Goal: Transaction & Acquisition: Purchase product/service

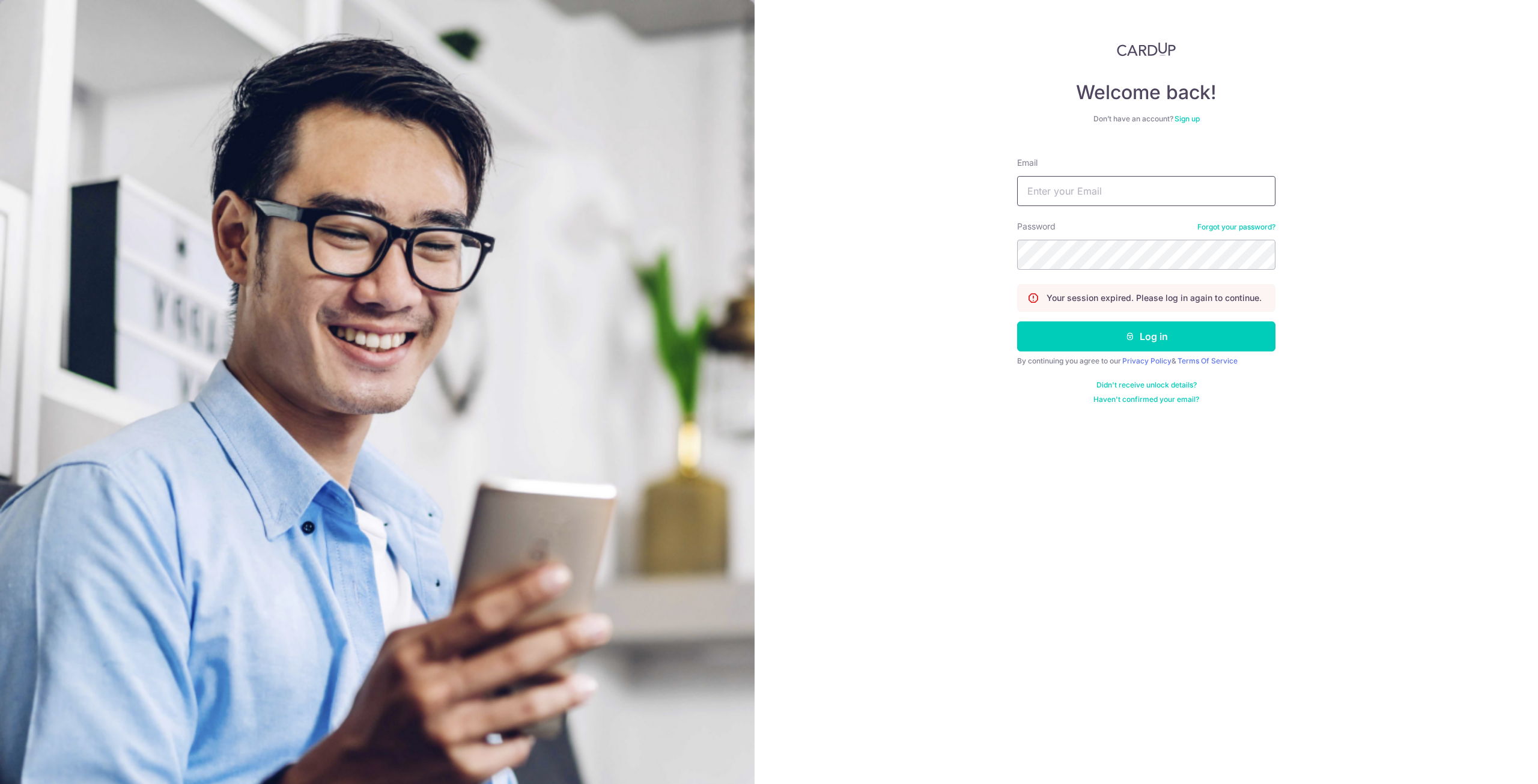
click at [1101, 189] on input "Email" at bounding box center [1146, 191] width 259 height 30
type input "[PERSON_NAME][EMAIL_ADDRESS][DOMAIN_NAME]"
click at [1134, 335] on icon "submit" at bounding box center [1129, 336] width 10 height 10
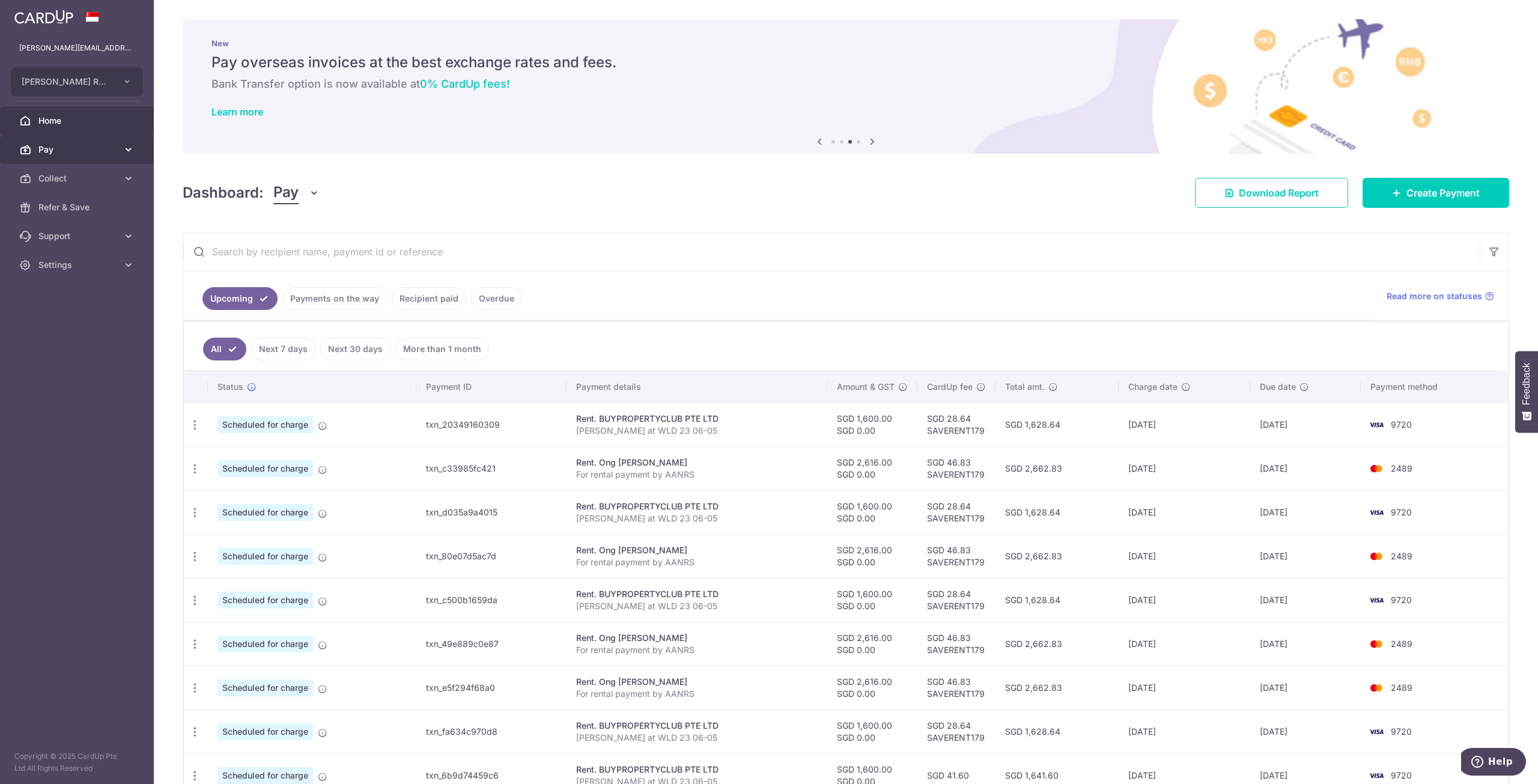
click at [110, 155] on span "Pay" at bounding box center [79, 150] width 79 height 12
click at [84, 234] on span "Invoices" at bounding box center [79, 237] width 79 height 12
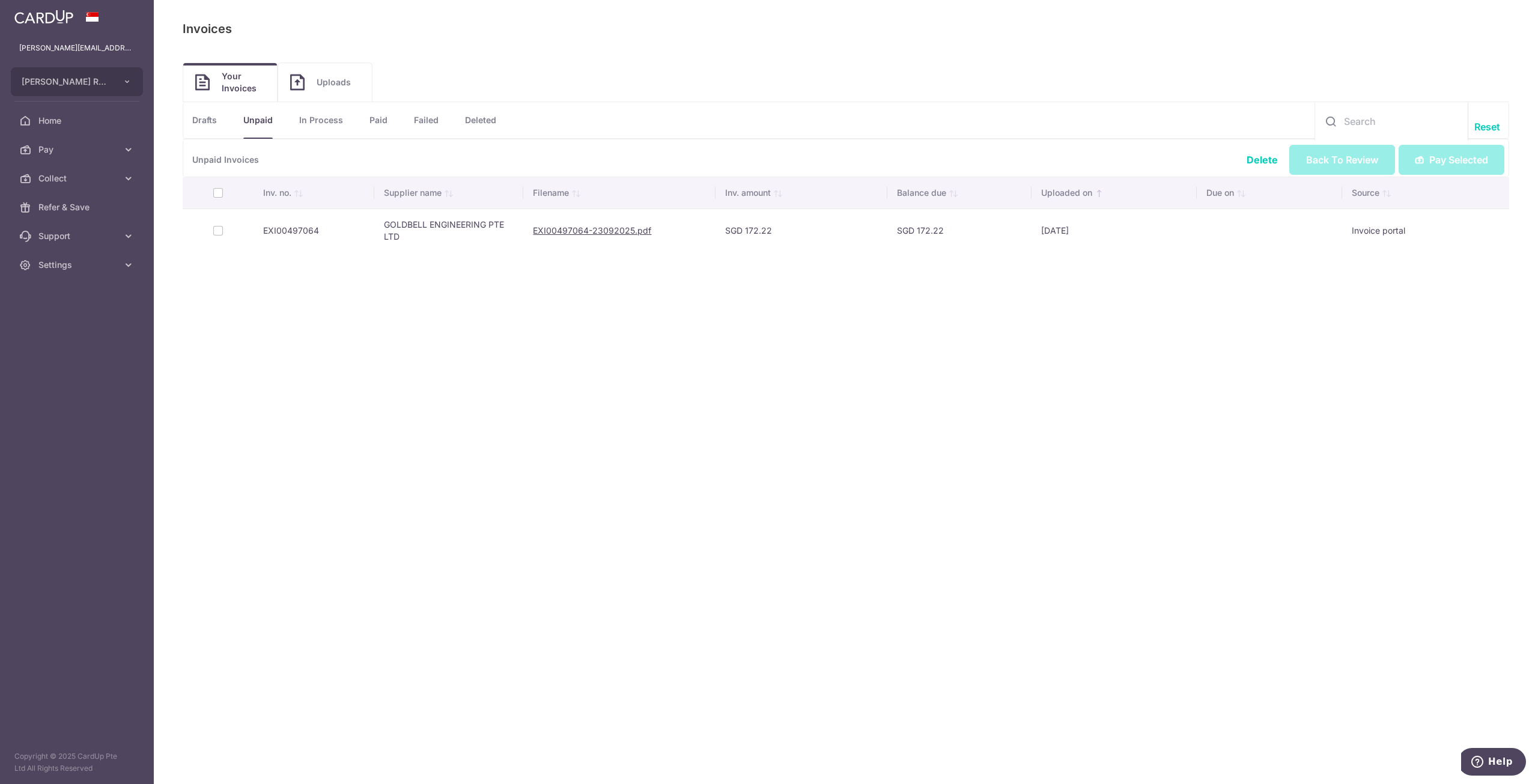
click at [207, 117] on link "Drafts" at bounding box center [205, 120] width 25 height 36
click at [374, 116] on link "Paid" at bounding box center [378, 120] width 18 height 36
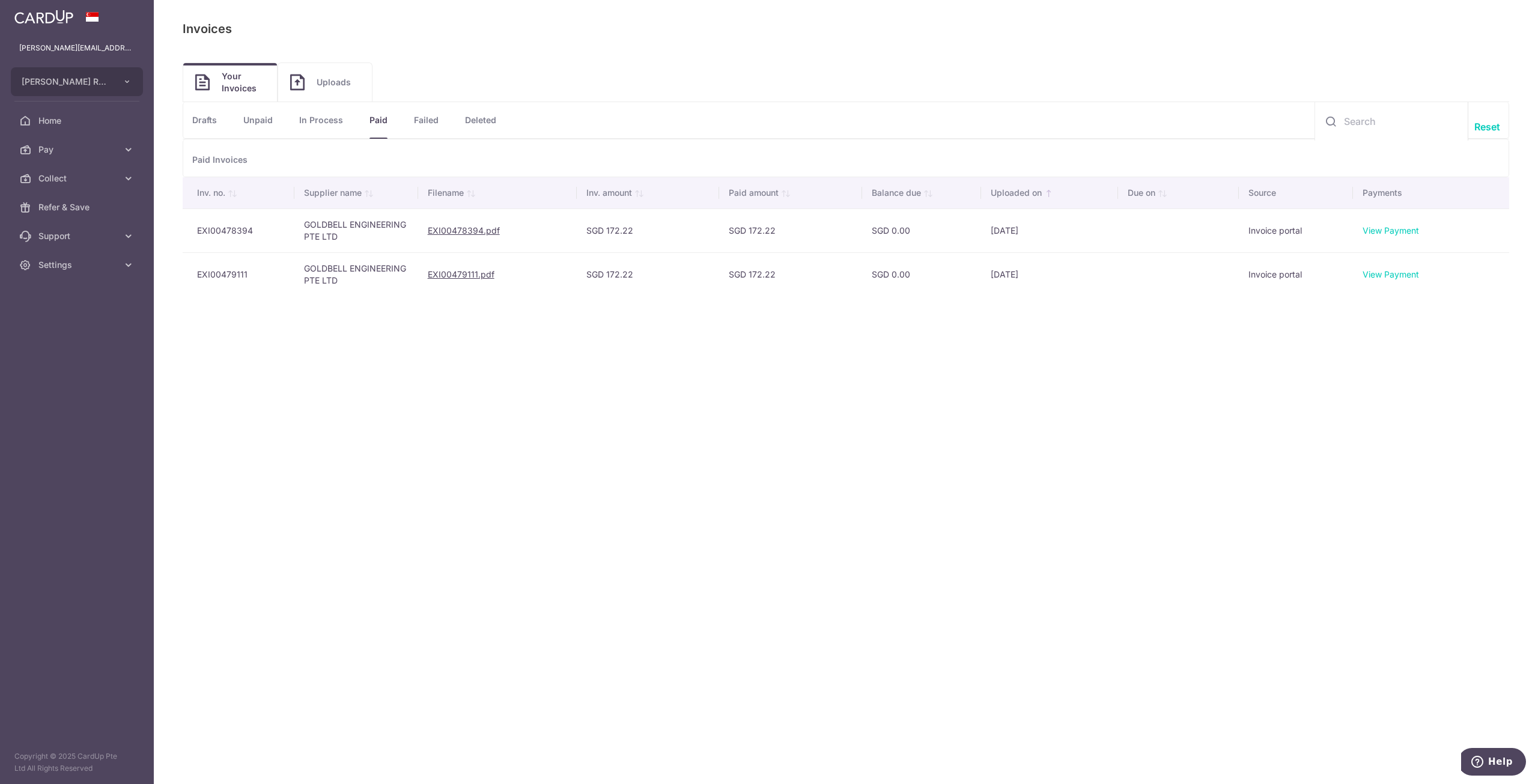
click at [323, 119] on link "In Process" at bounding box center [321, 120] width 44 height 36
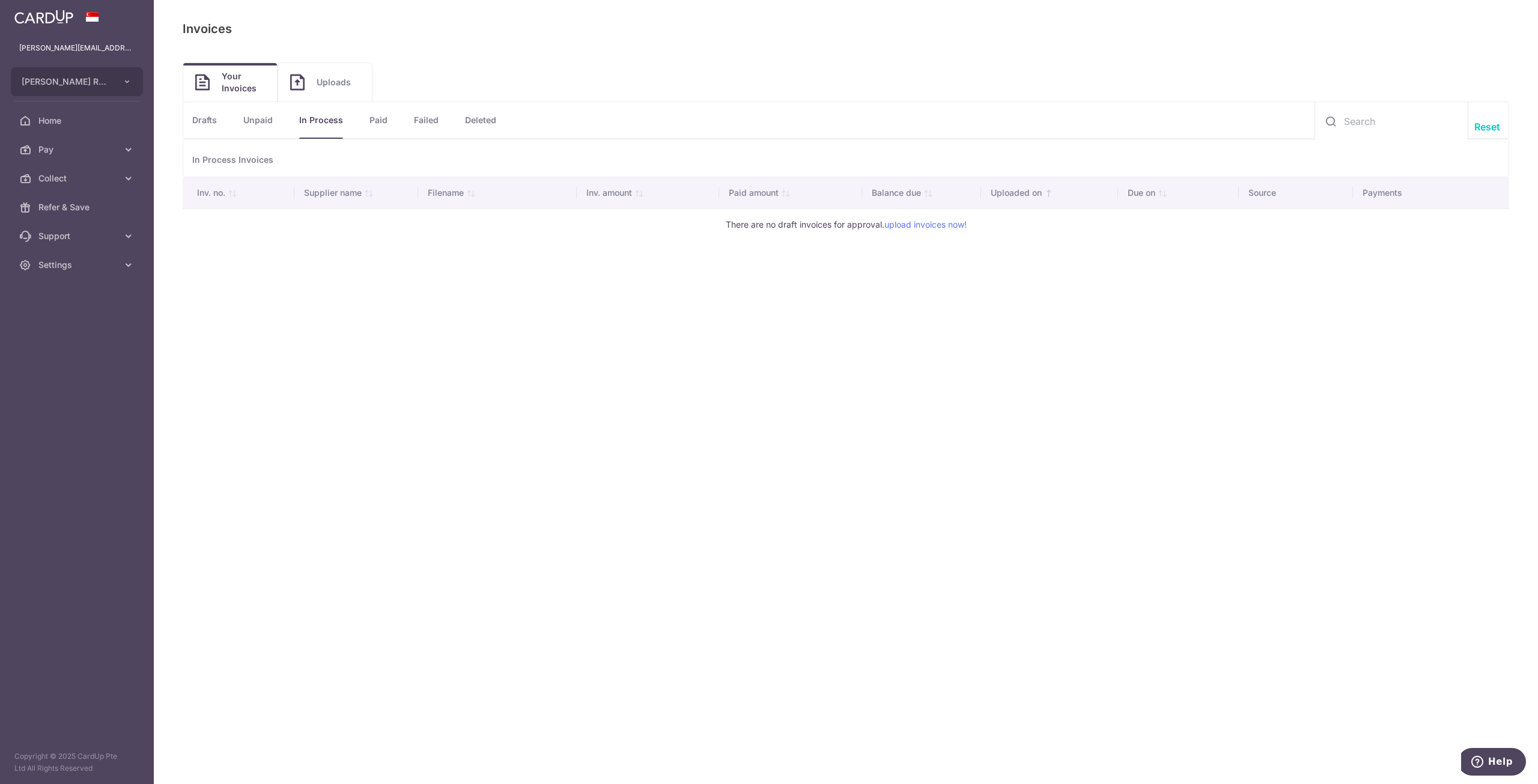
click at [193, 119] on link "Drafts" at bounding box center [205, 120] width 25 height 36
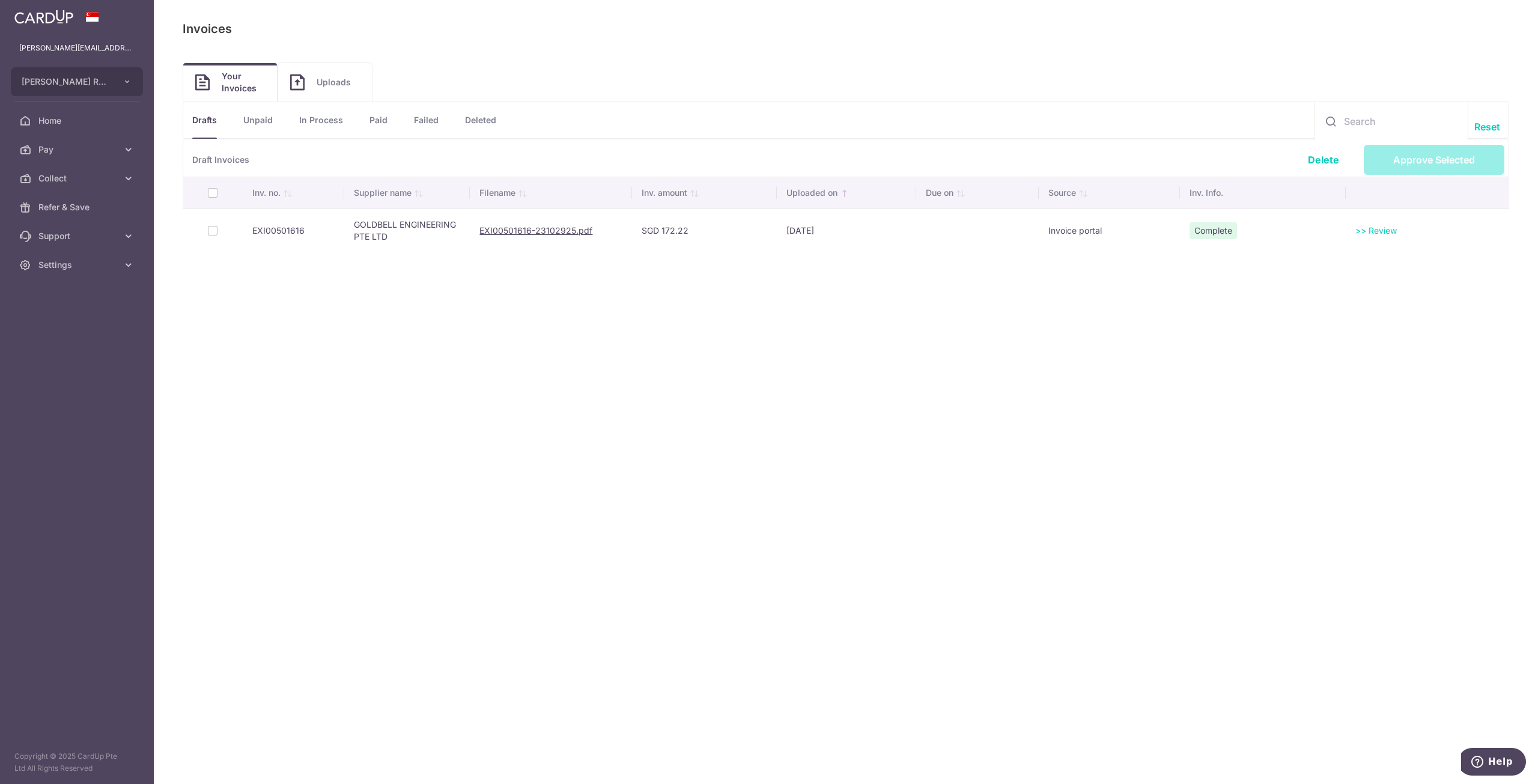
click at [264, 117] on link "Unpaid" at bounding box center [258, 120] width 29 height 36
click at [313, 117] on link "In Process" at bounding box center [321, 120] width 44 height 36
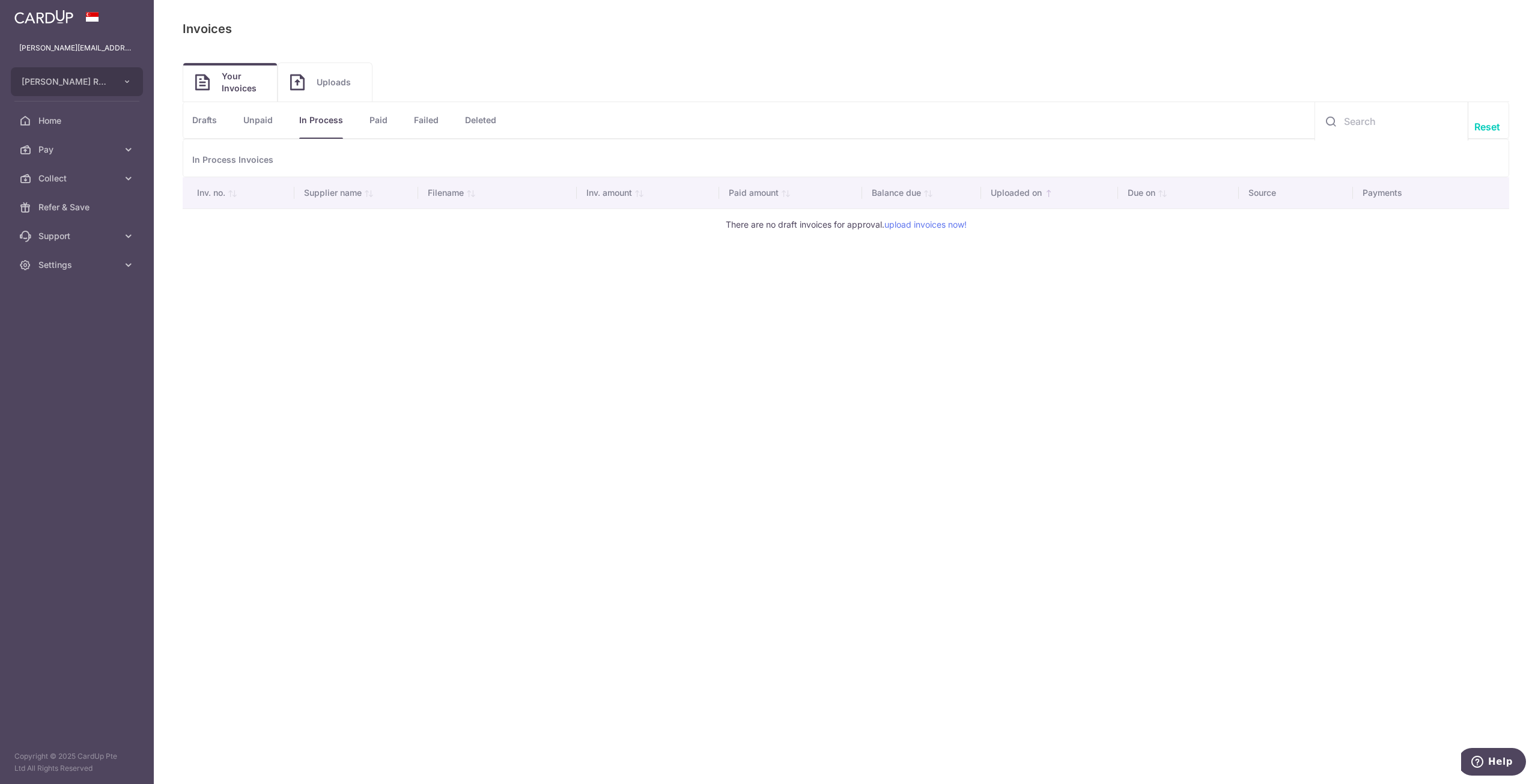
click at [373, 112] on link "Paid" at bounding box center [378, 120] width 18 height 36
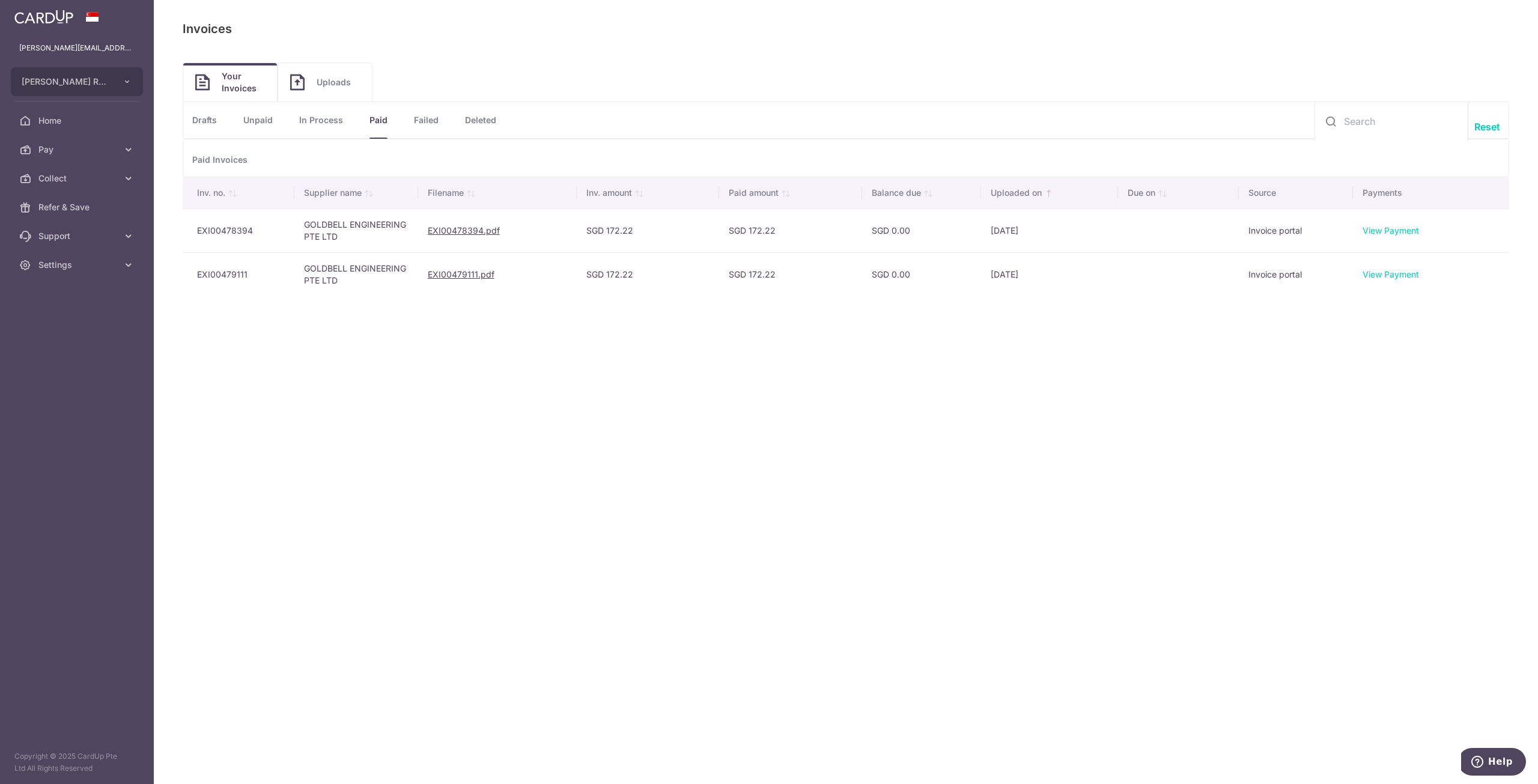
click at [433, 117] on link "Failed" at bounding box center [426, 120] width 25 height 36
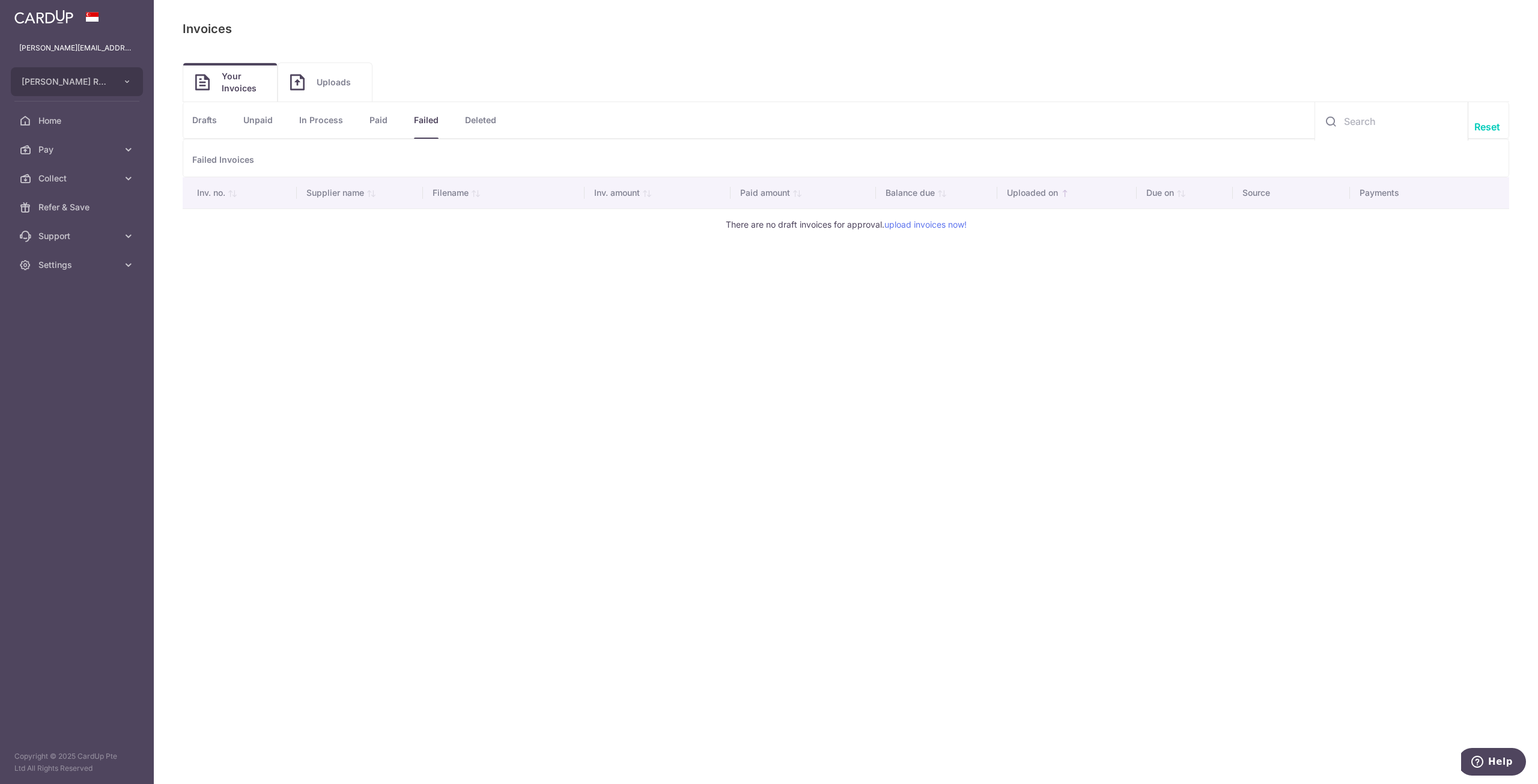
click at [477, 114] on link "Deleted" at bounding box center [480, 120] width 31 height 36
click at [311, 79] on link "Uploads" at bounding box center [325, 82] width 94 height 39
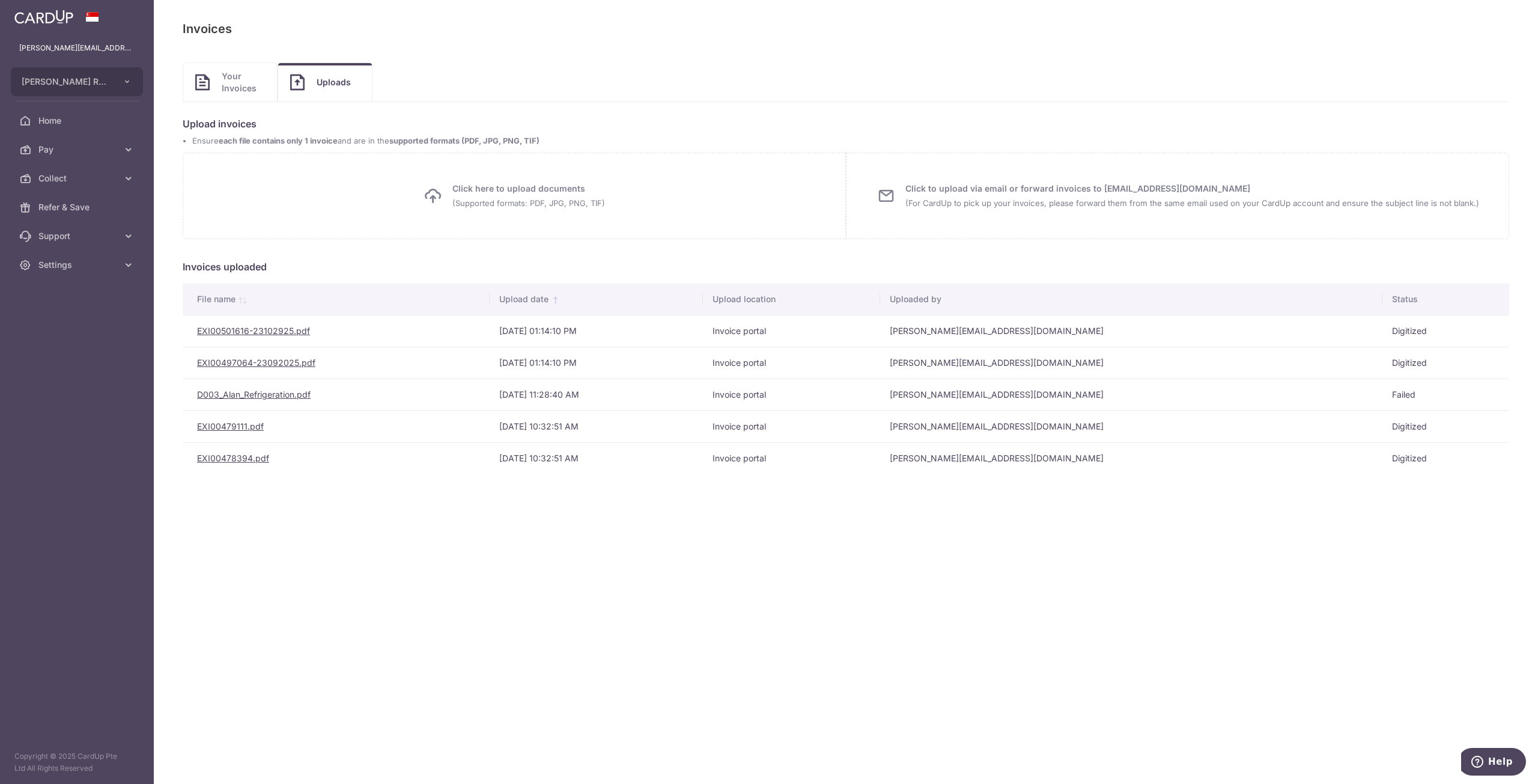
click at [214, 81] on link "Your Invoices" at bounding box center [230, 82] width 94 height 39
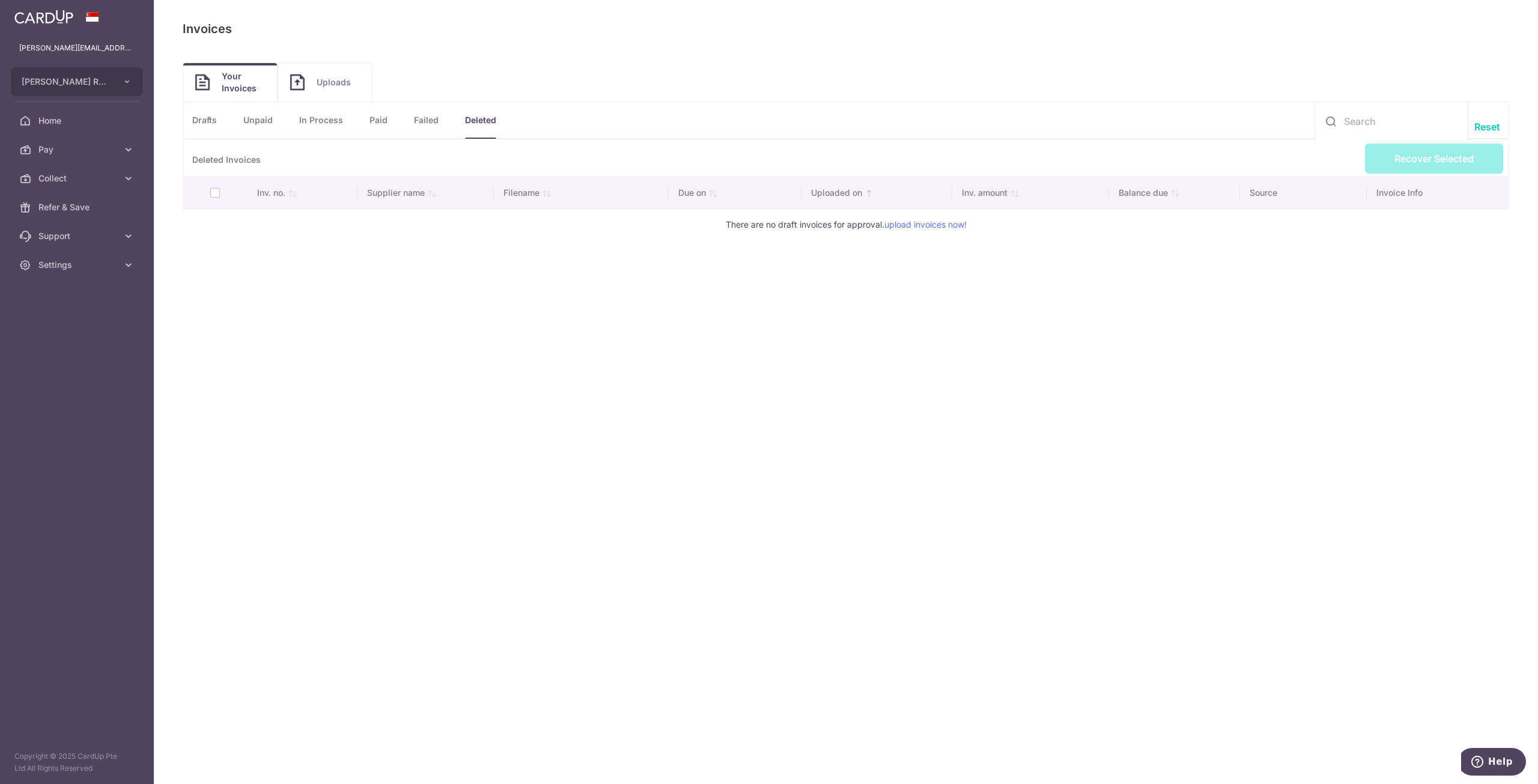
click at [307, 87] on link "Uploads" at bounding box center [325, 82] width 94 height 39
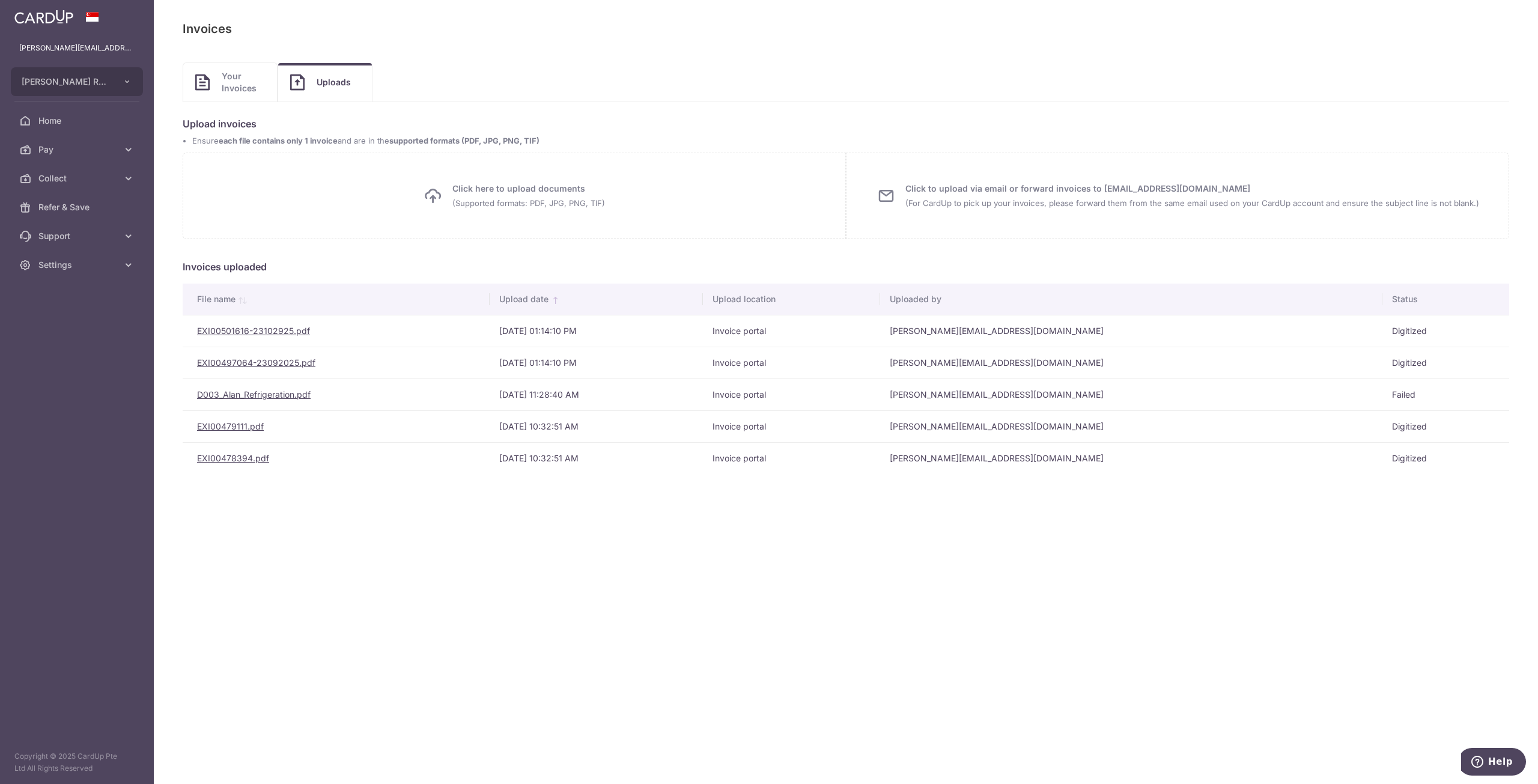
click at [230, 76] on span "Your Invoices" at bounding box center [243, 82] width 43 height 24
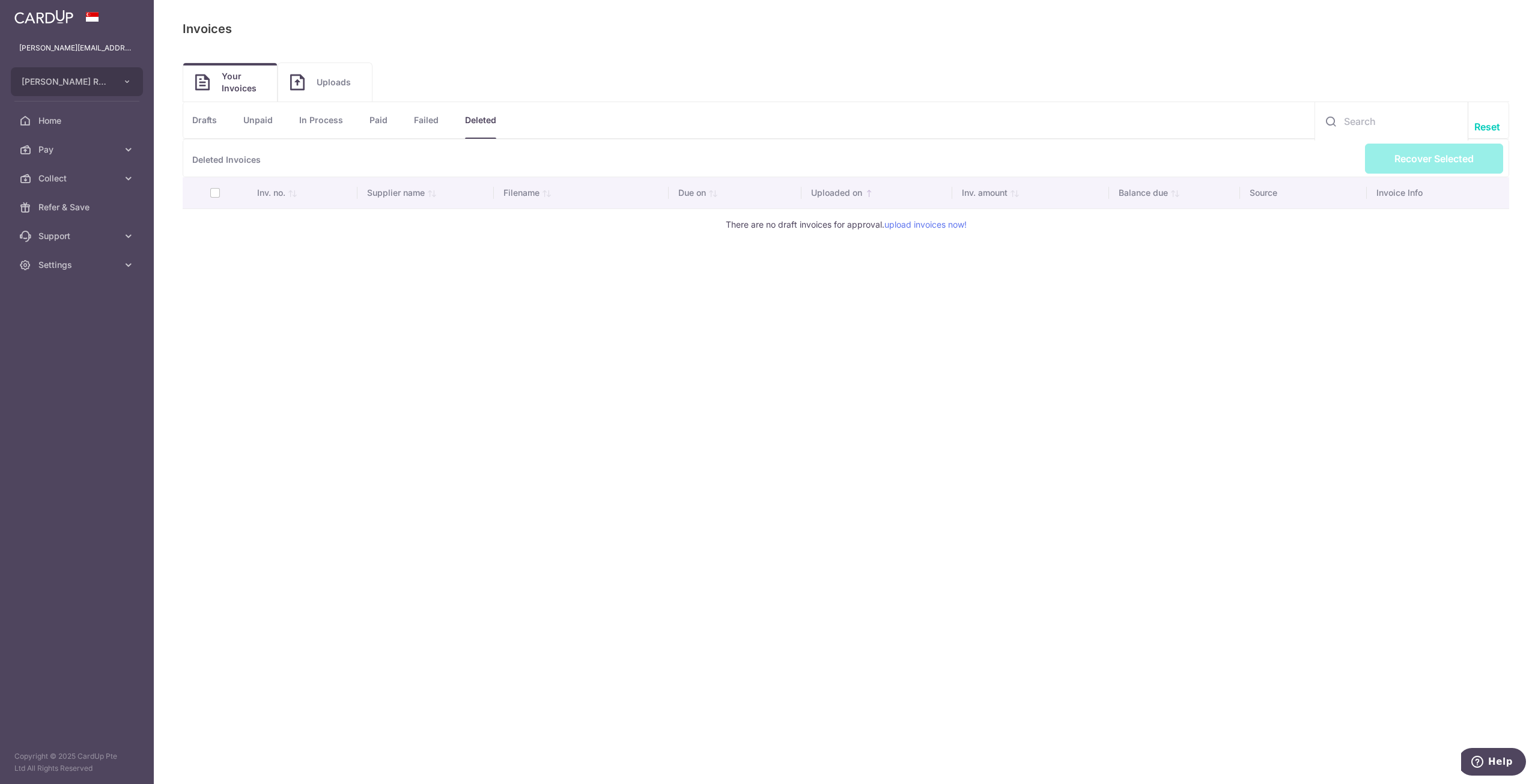
click at [206, 109] on link "Drafts" at bounding box center [205, 120] width 25 height 36
click at [543, 227] on link "EXI00501616-23102925.pdf" at bounding box center [536, 230] width 113 height 11
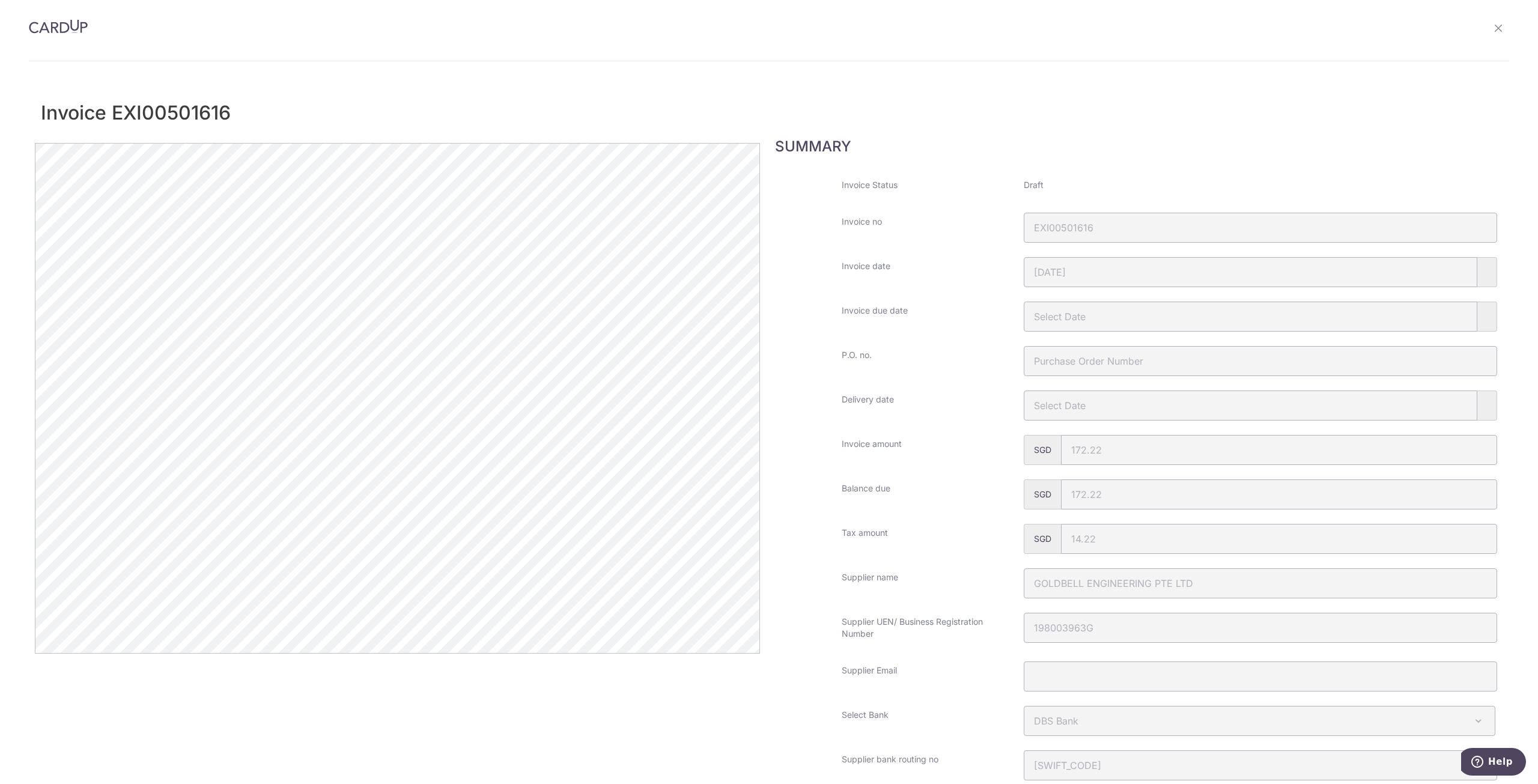
click at [1494, 26] on icon at bounding box center [1497, 28] width 10 height 10
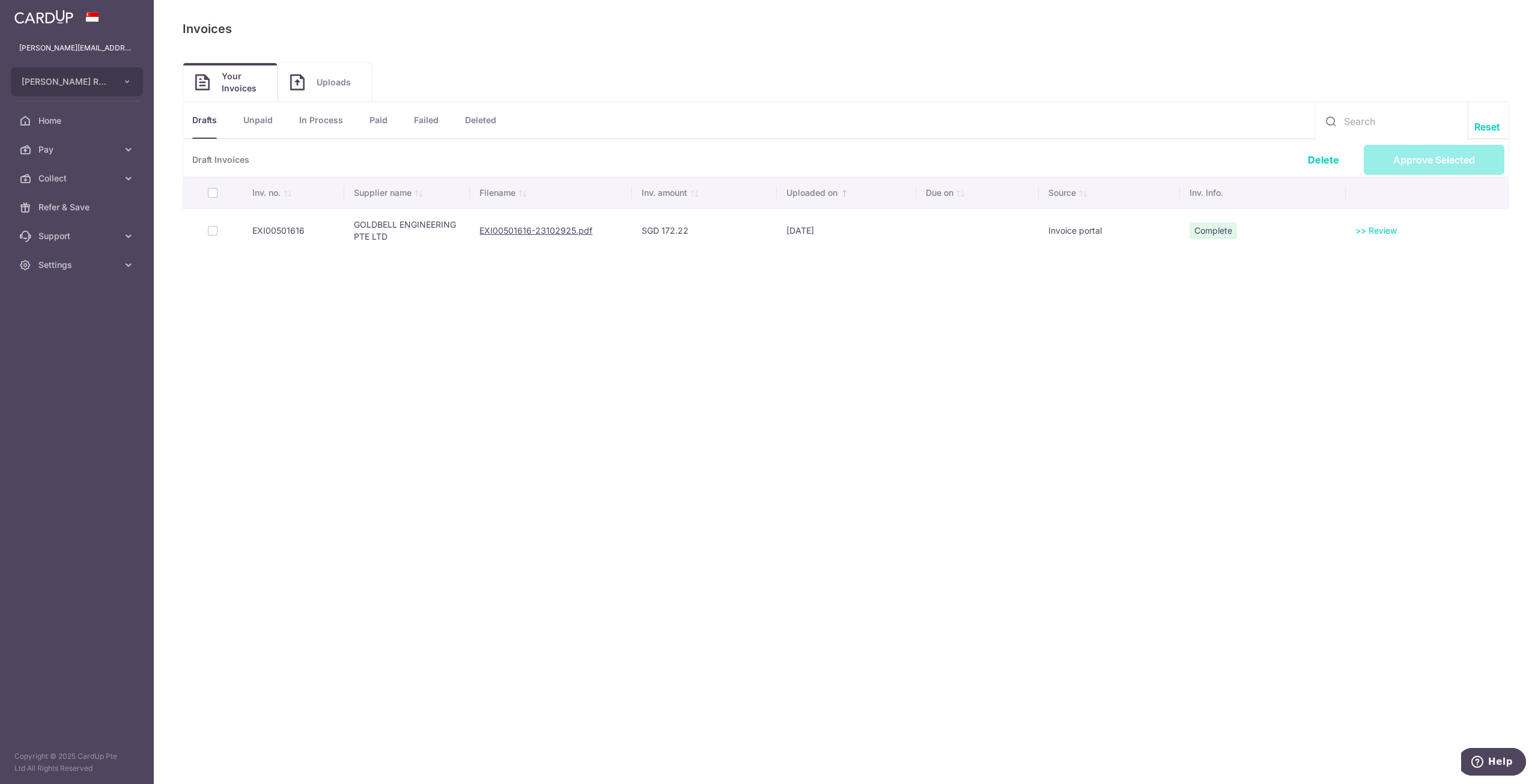
click at [1376, 229] on link ">> Review" at bounding box center [1376, 230] width 41 height 11
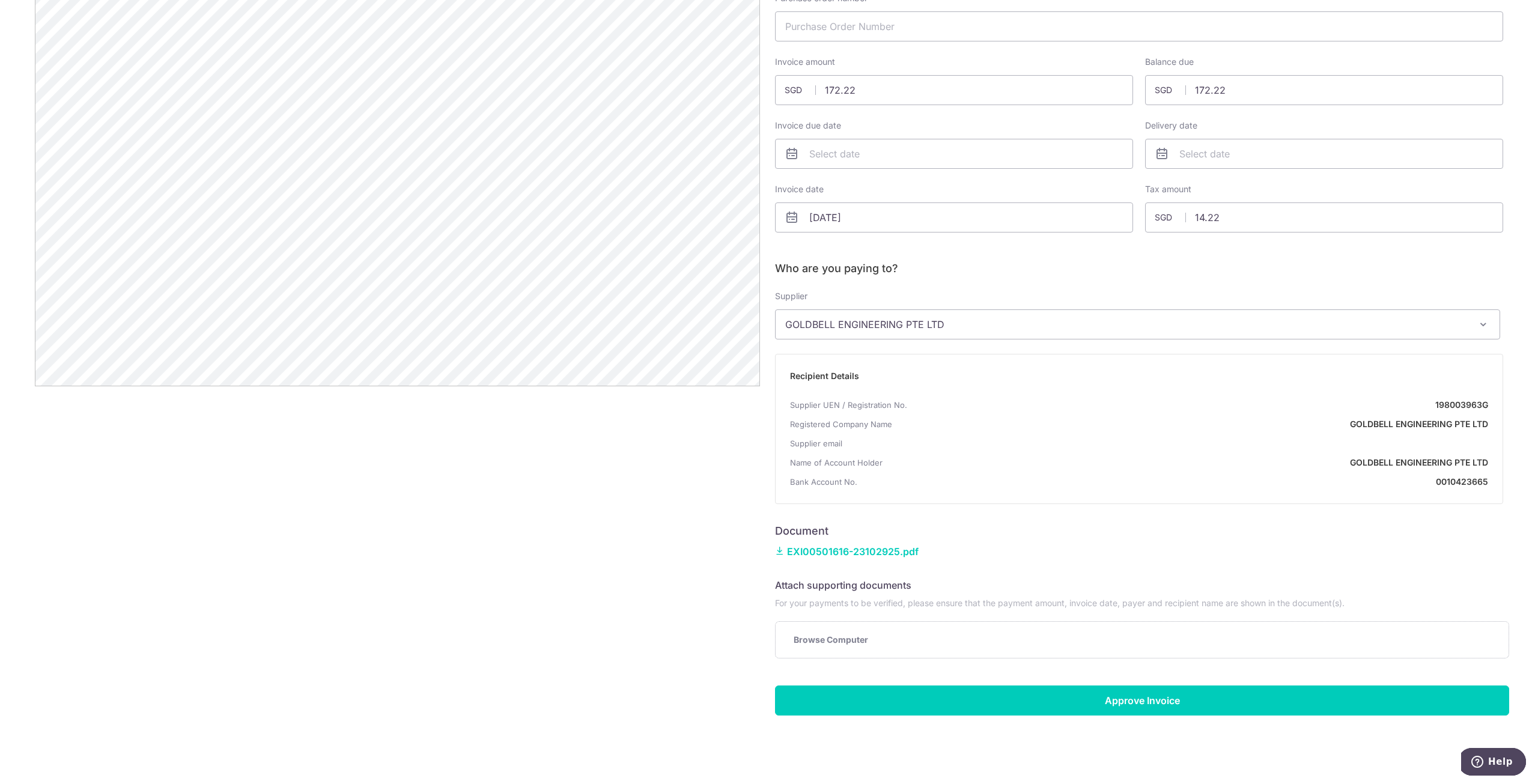
scroll to position [232, 0]
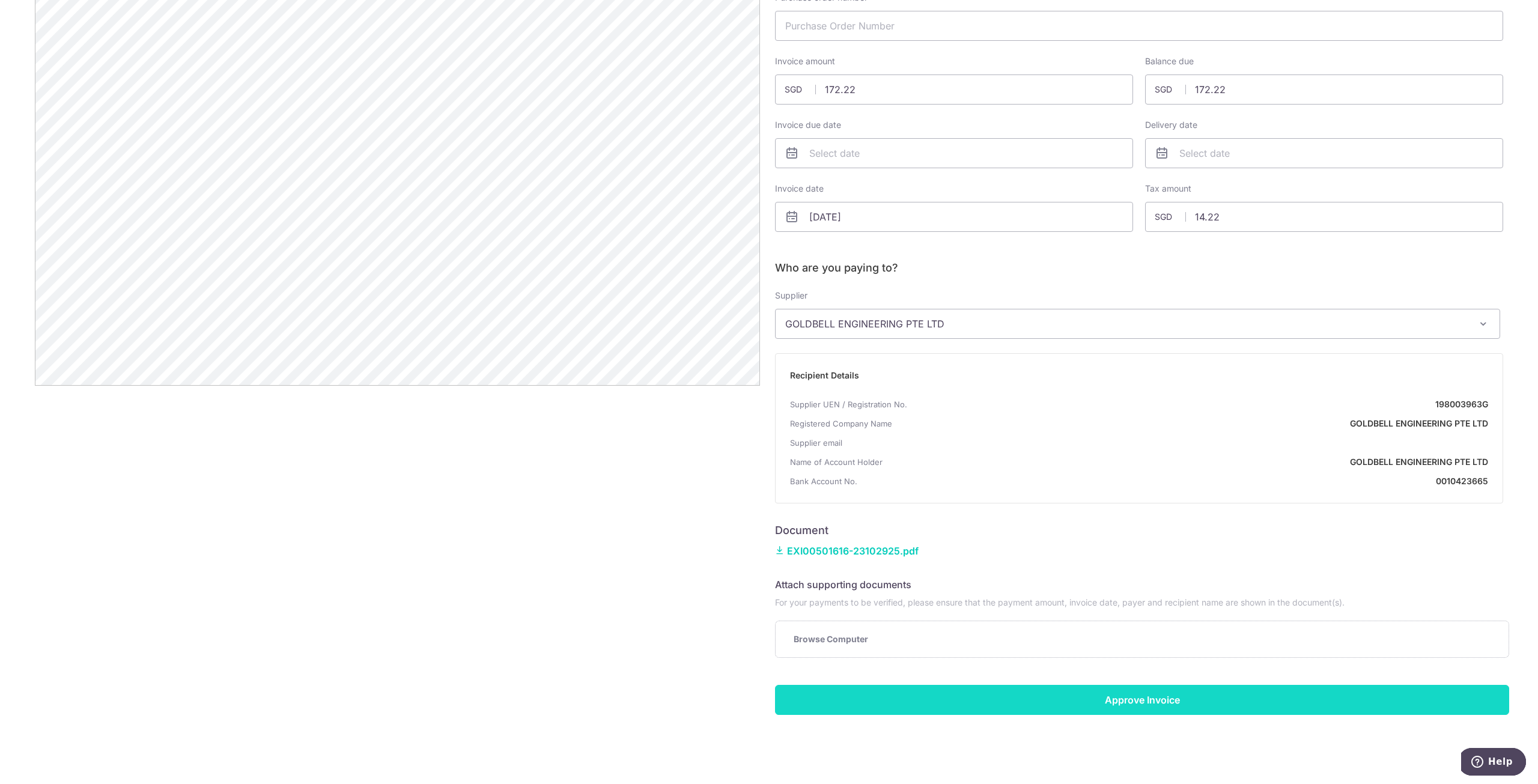
click at [1089, 702] on input "Approve Invoice" at bounding box center [1142, 700] width 734 height 30
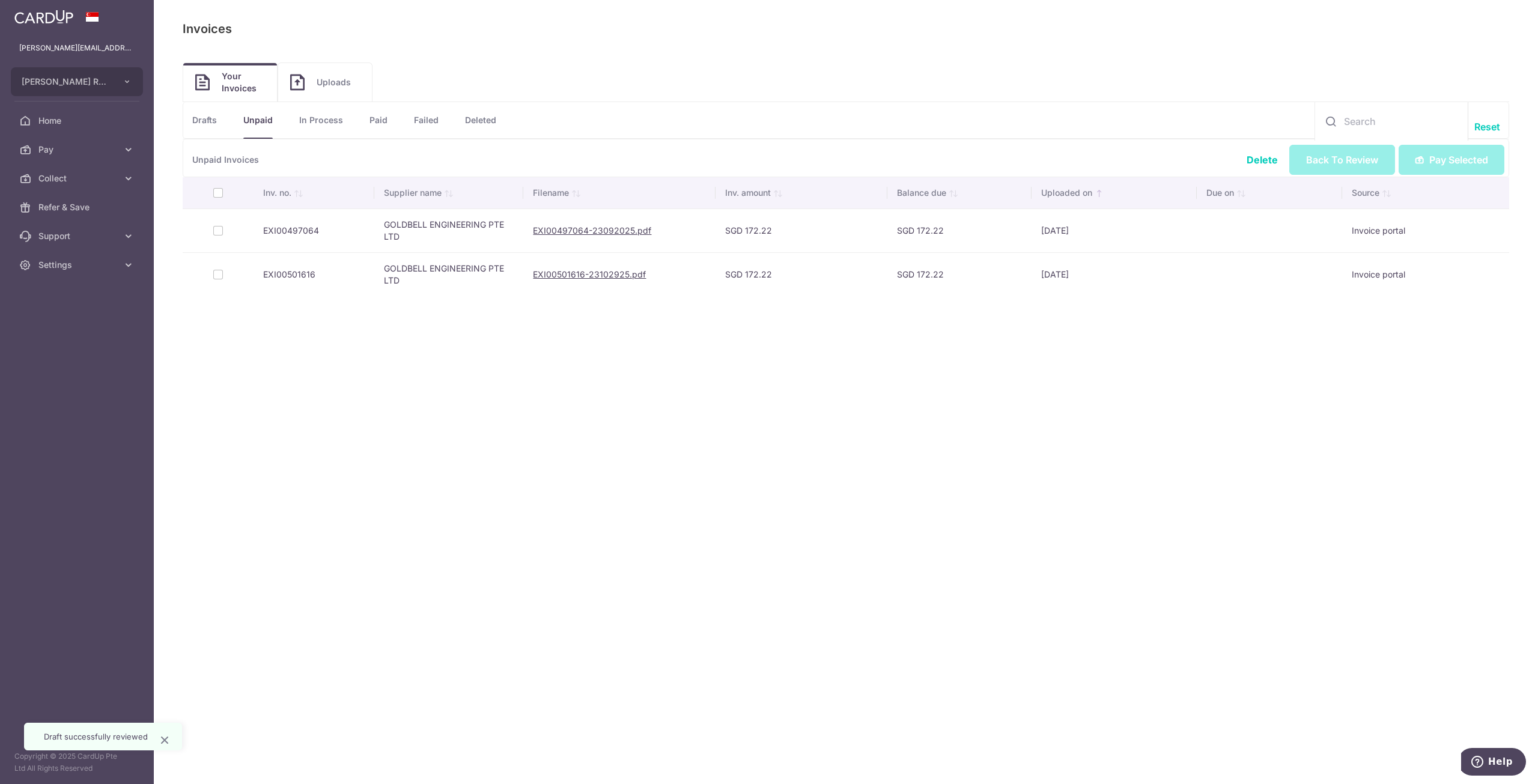
click at [631, 229] on link "EXI00497064-23092025.pdf" at bounding box center [592, 230] width 118 height 11
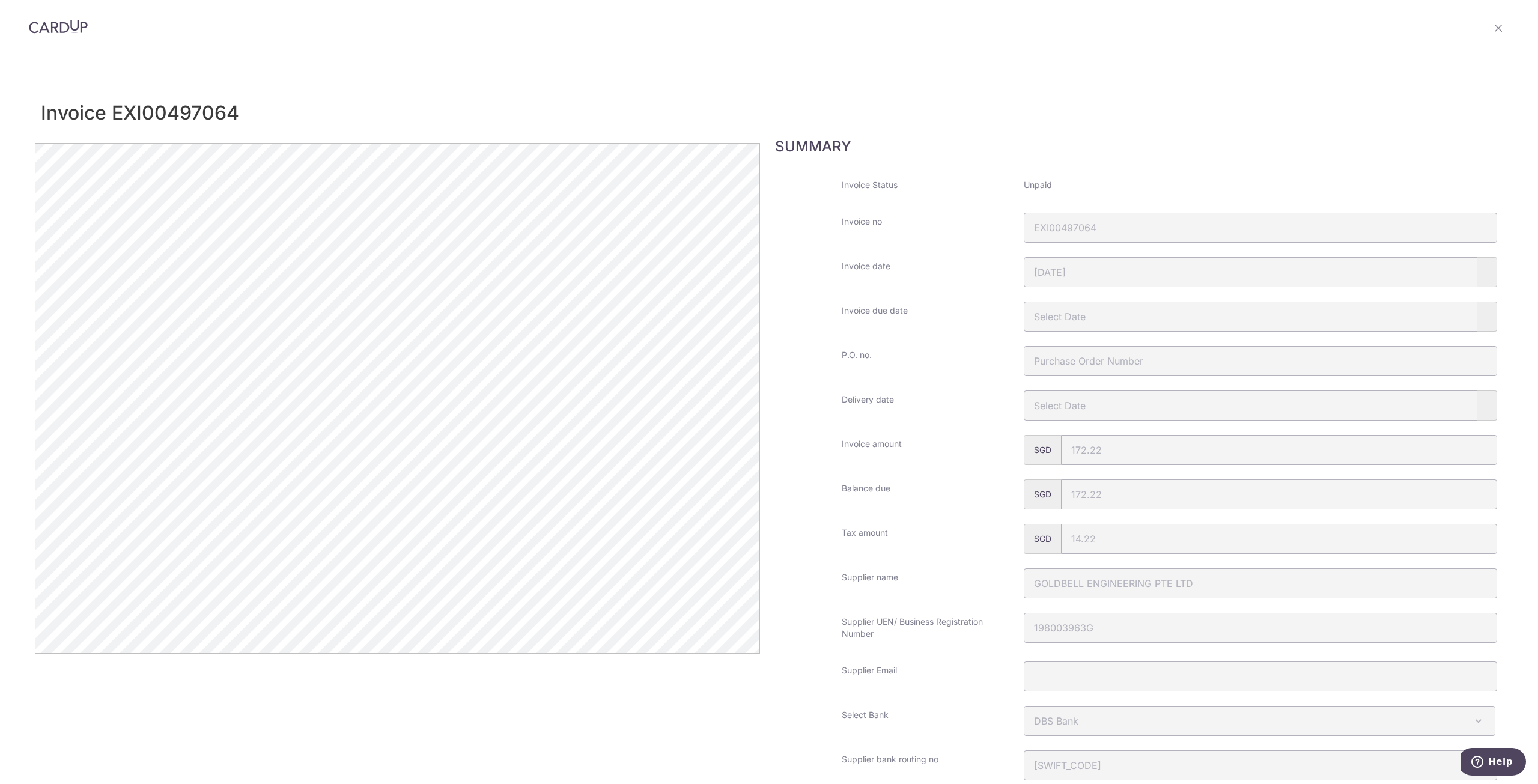
click at [1493, 26] on icon at bounding box center [1497, 28] width 10 height 10
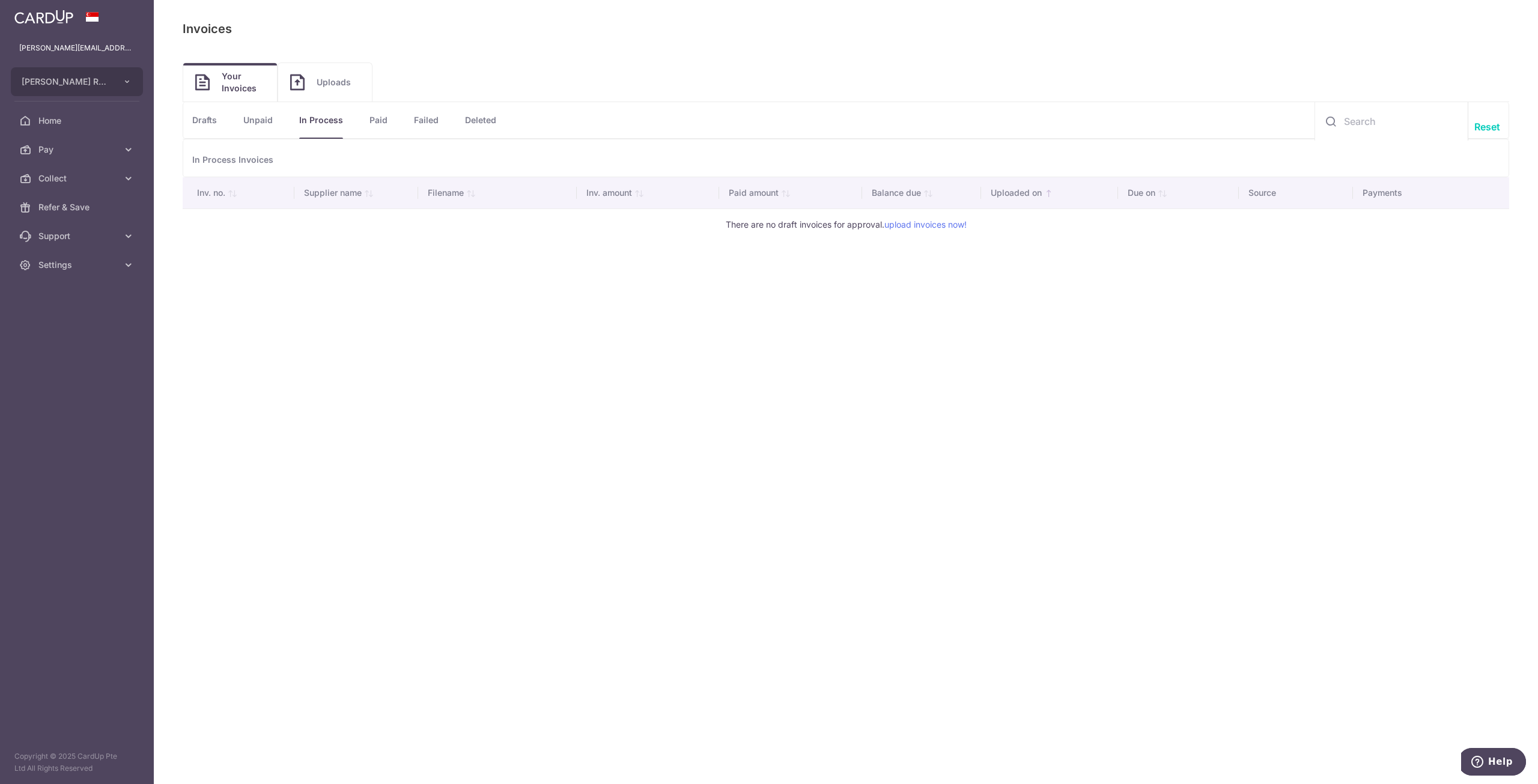
click at [253, 115] on link "Unpaid" at bounding box center [258, 120] width 29 height 36
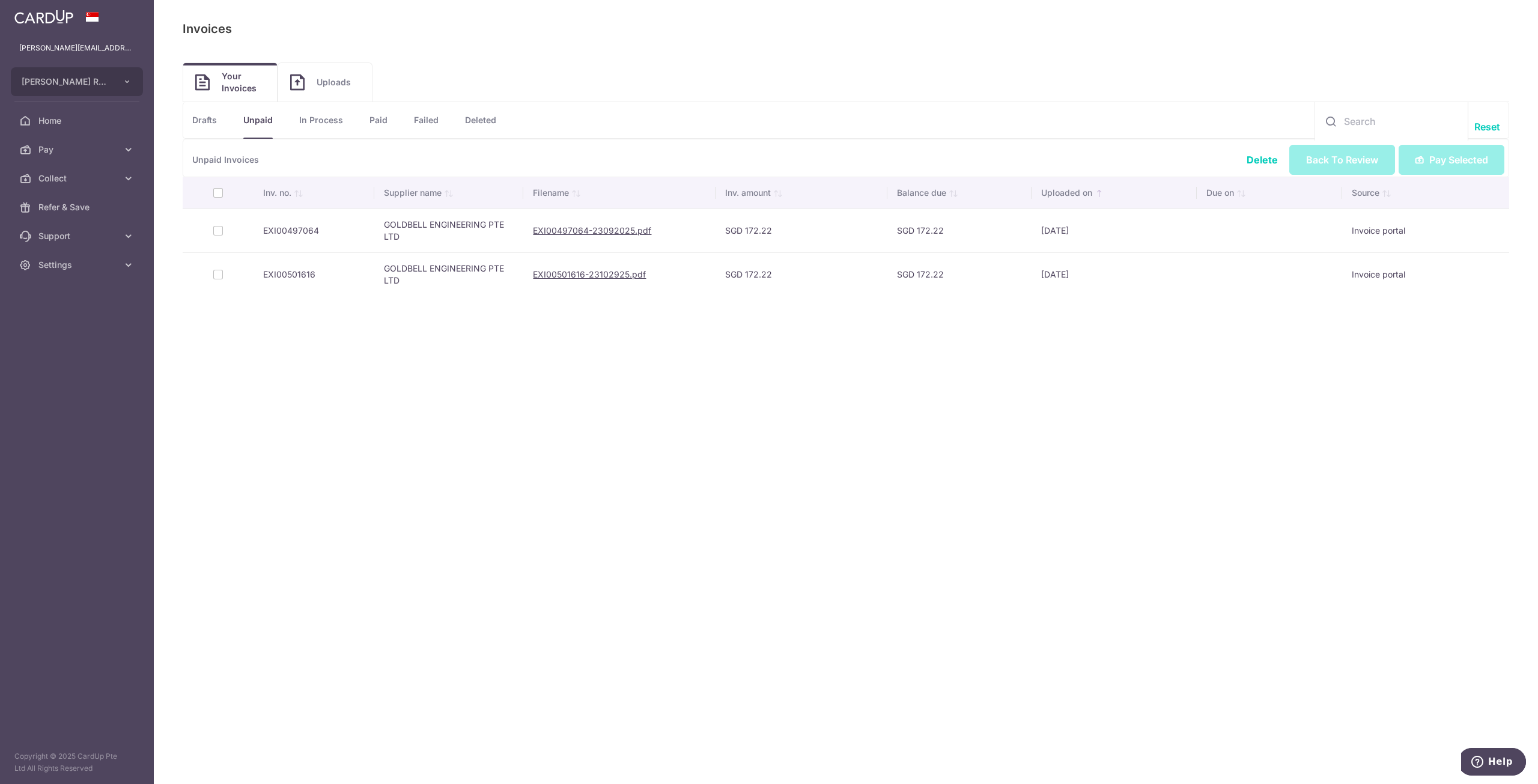
click at [216, 230] on td at bounding box center [218, 230] width 71 height 44
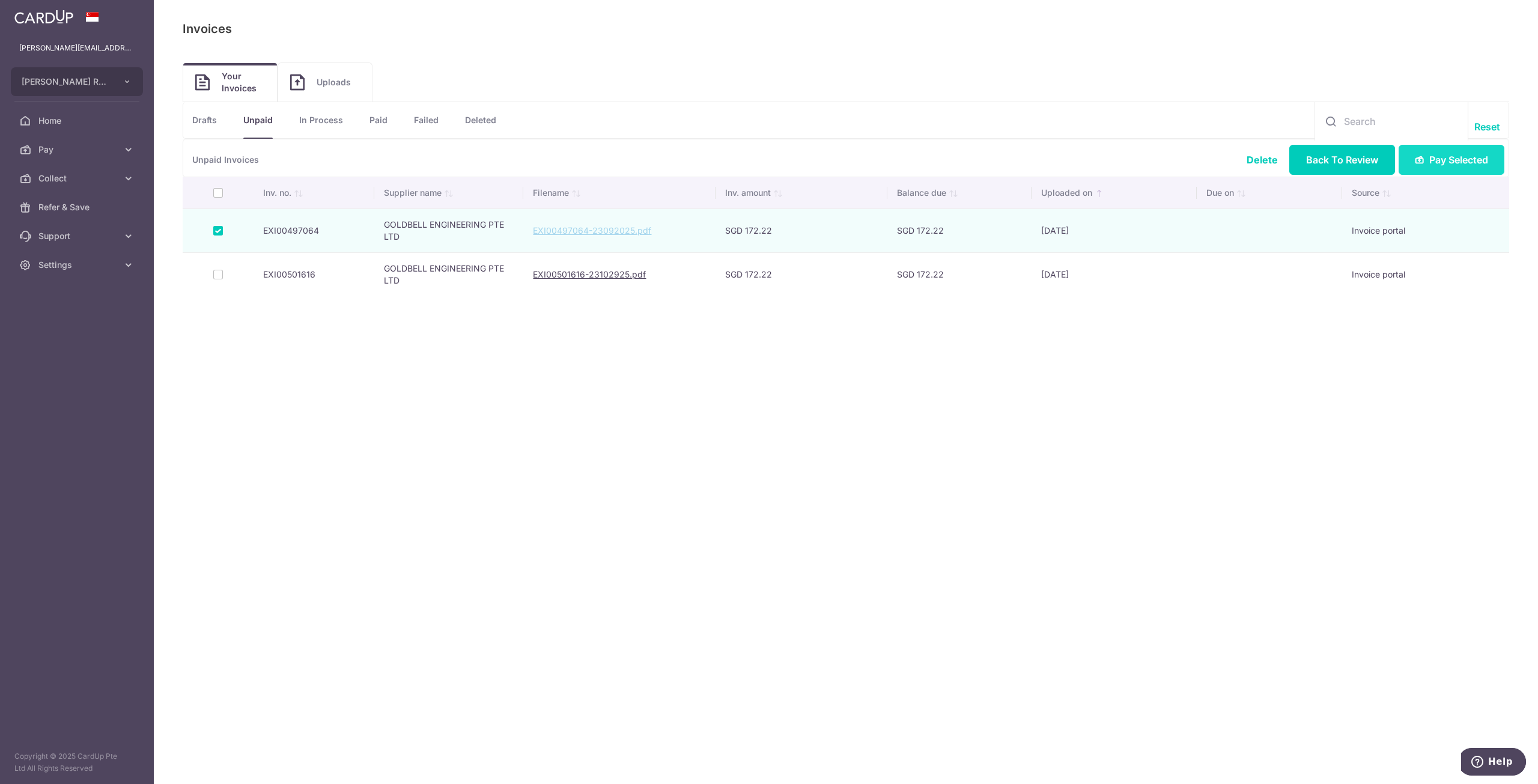
click at [1445, 157] on span "Pay Selected" at bounding box center [1459, 160] width 59 height 14
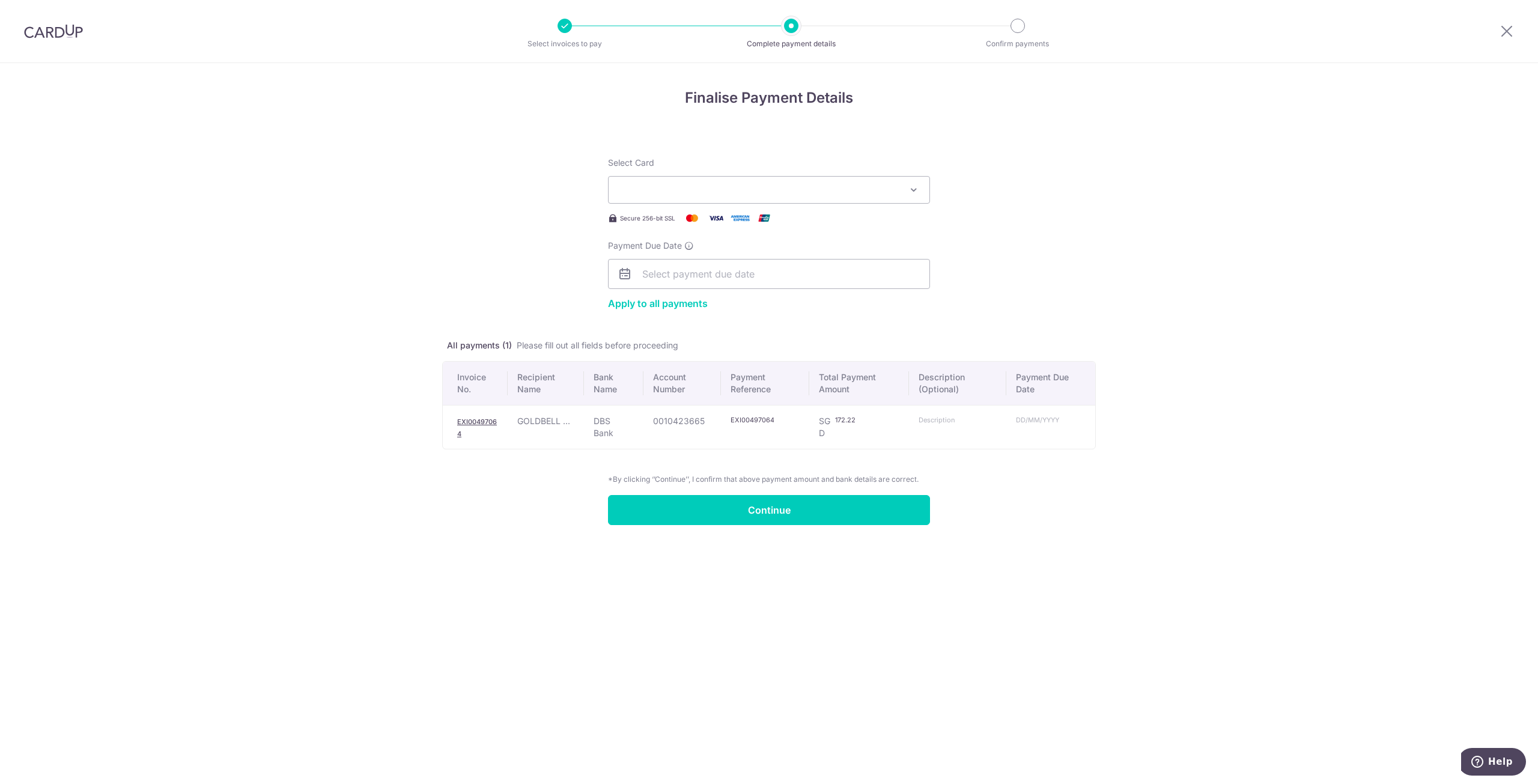
click at [908, 190] on icon "button" at bounding box center [914, 190] width 12 height 12
click at [810, 277] on span "**** 9720" at bounding box center [769, 275] width 302 height 14
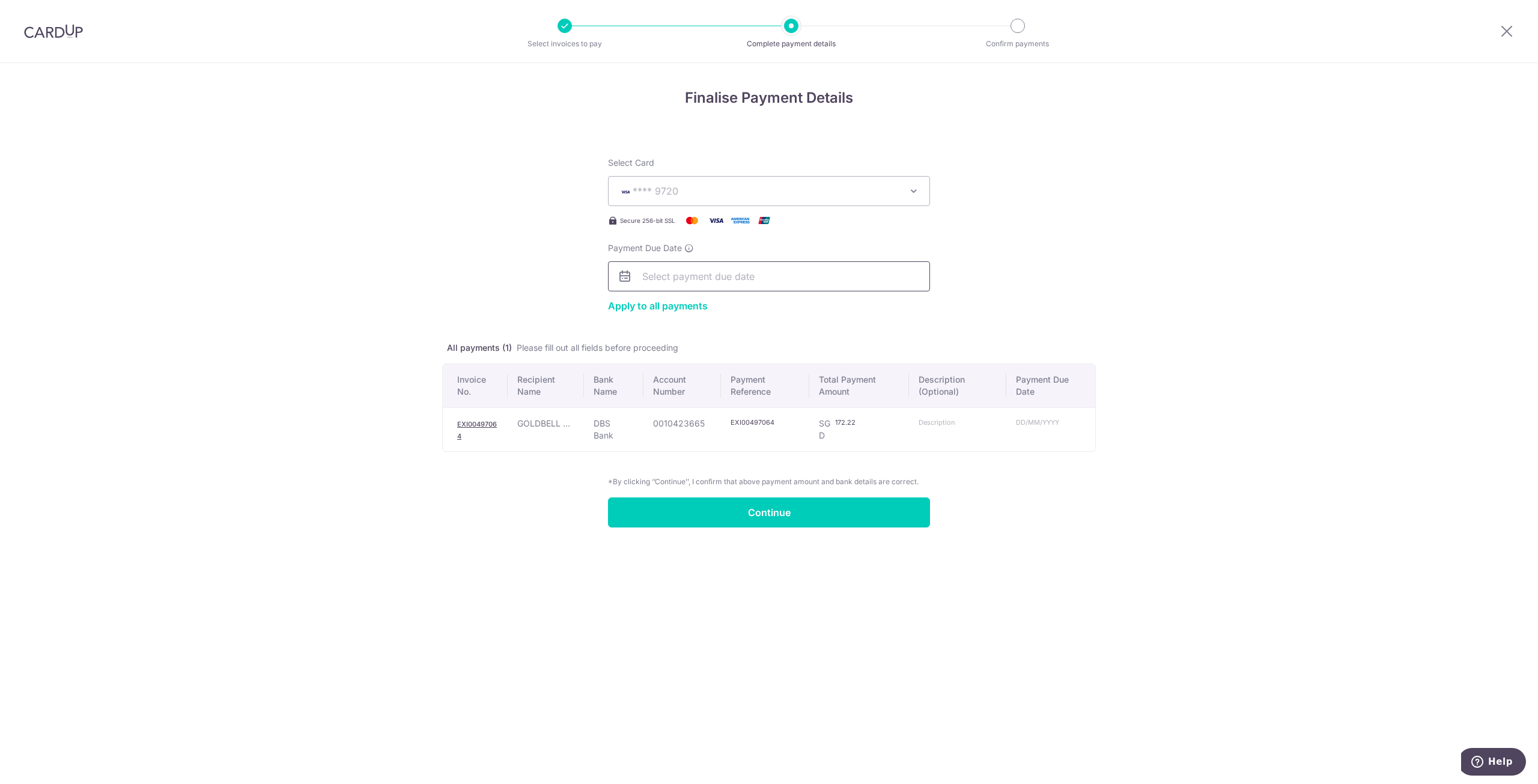
click at [749, 279] on input "Payment Due Date" at bounding box center [769, 276] width 322 height 30
click at [704, 381] on link "8" at bounding box center [705, 385] width 19 height 19
type input "[DATE]"
click at [792, 510] on input "Continue" at bounding box center [769, 512] width 322 height 30
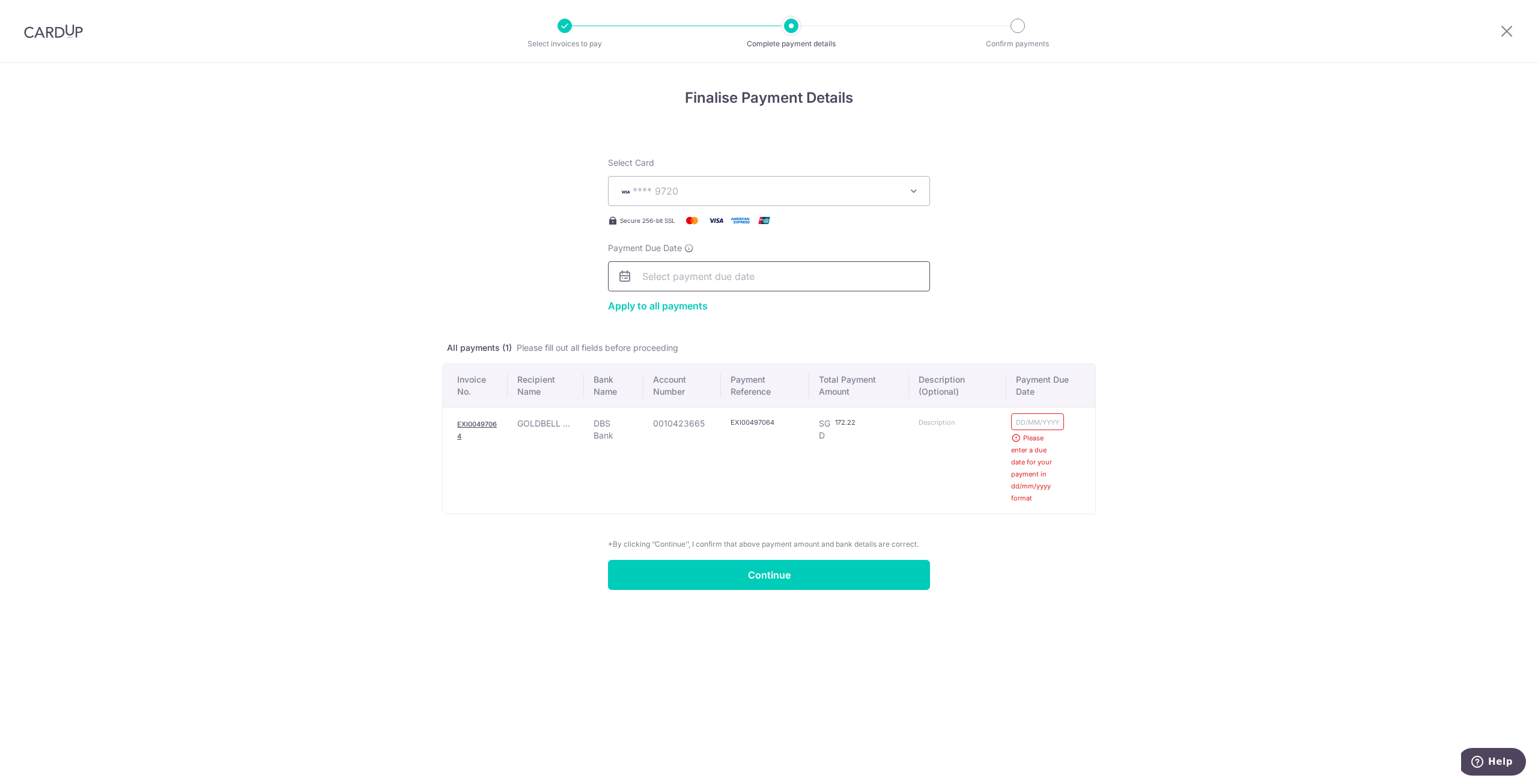
click at [728, 280] on input "Payment Due Date" at bounding box center [769, 276] width 322 height 30
click at [705, 385] on link "8" at bounding box center [705, 385] width 19 height 19
type input "08/10/2025"
click at [770, 576] on input "Continue" at bounding box center [769, 575] width 322 height 30
click at [759, 276] on input "Payment Due Date" at bounding box center [769, 276] width 322 height 30
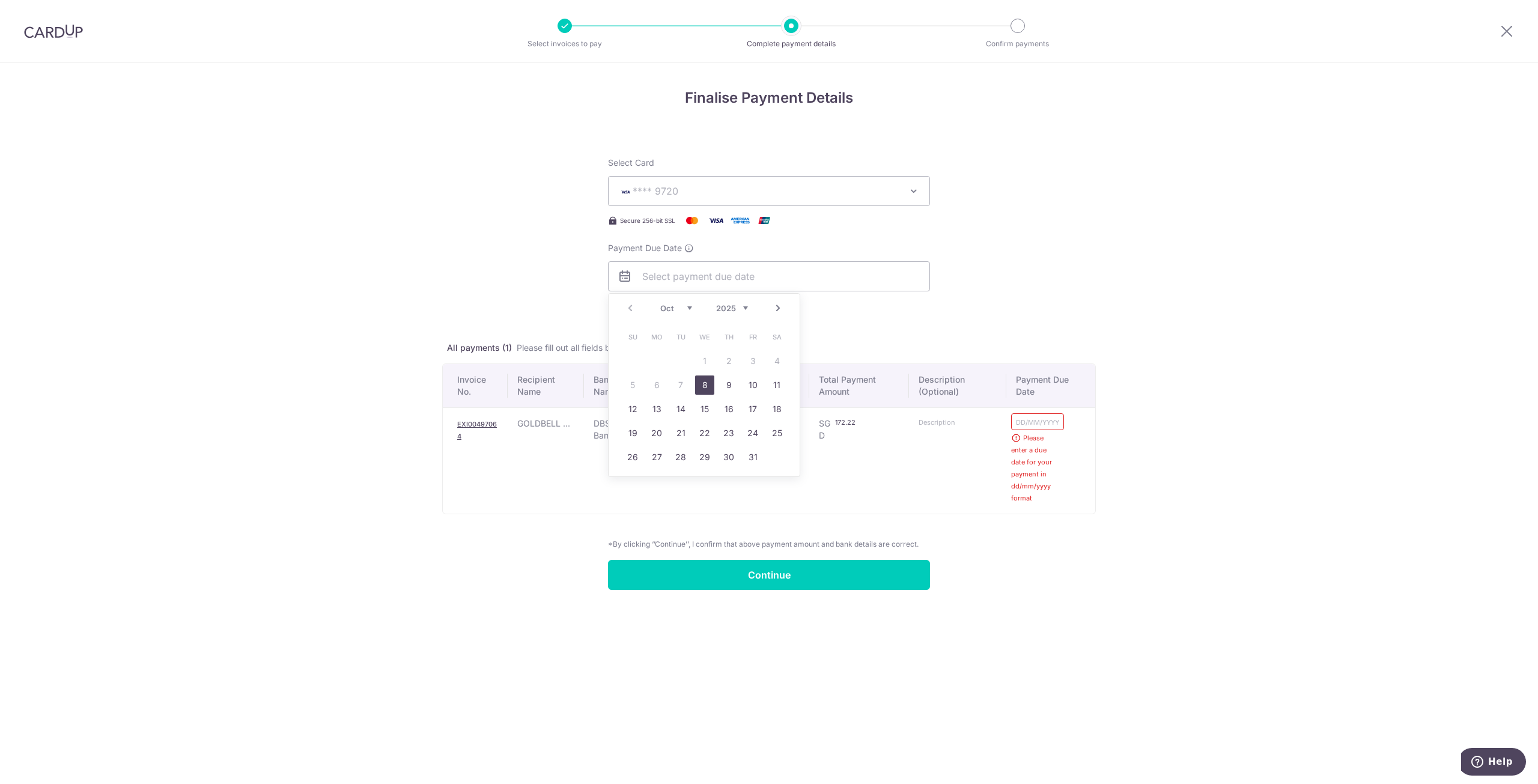
click at [704, 386] on link "8" at bounding box center [705, 385] width 19 height 19
type input "08/10/2025"
click at [743, 637] on div "Finalise Payment Details Select Card **** 9720 Add credit card Your Cards **** …" at bounding box center [769, 423] width 1538 height 720
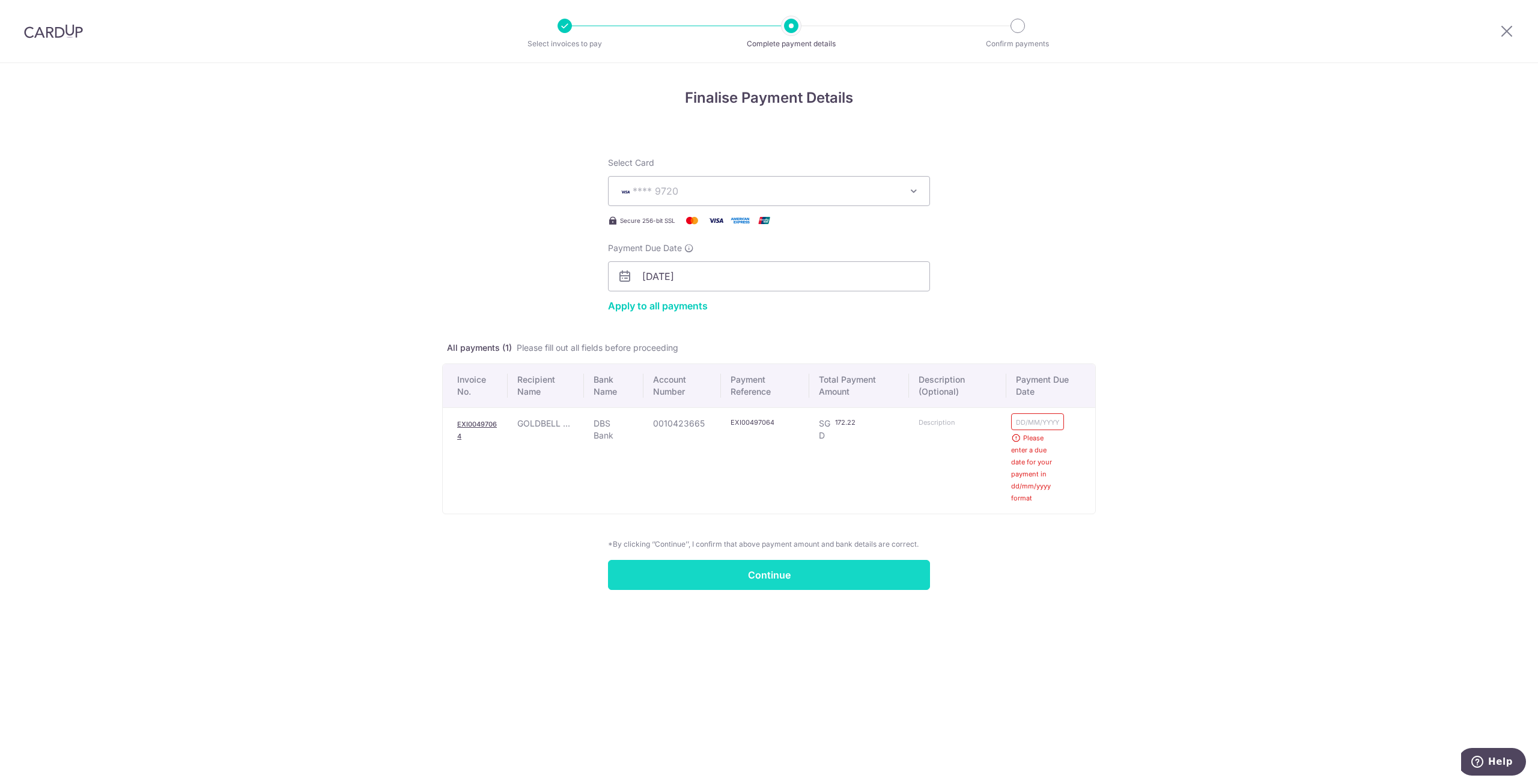
click at [756, 579] on input "Continue" at bounding box center [769, 575] width 322 height 30
click at [746, 266] on input "Payment Due Date" at bounding box center [769, 276] width 322 height 30
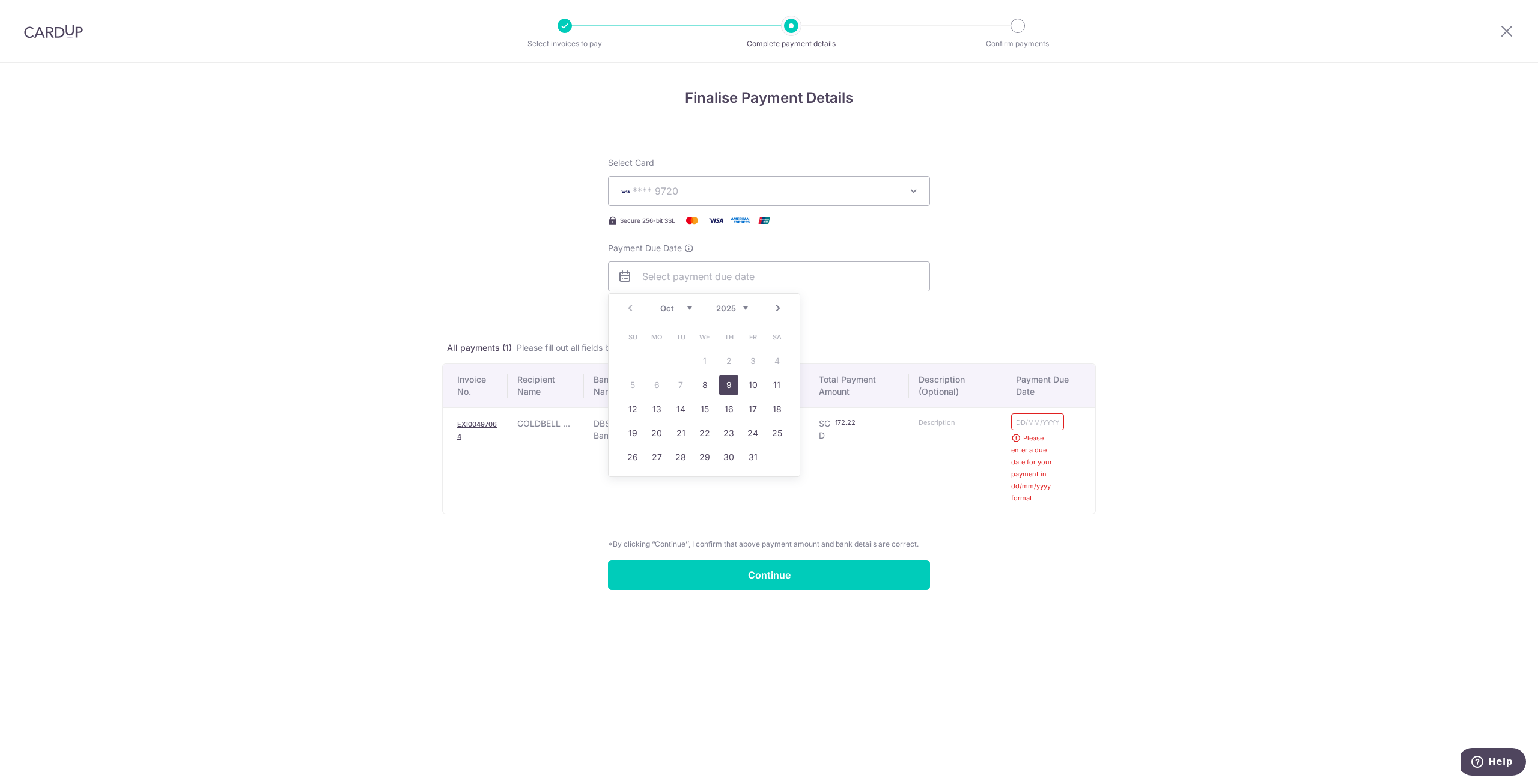
click at [726, 386] on link "9" at bounding box center [728, 385] width 19 height 19
type input "[DATE]"
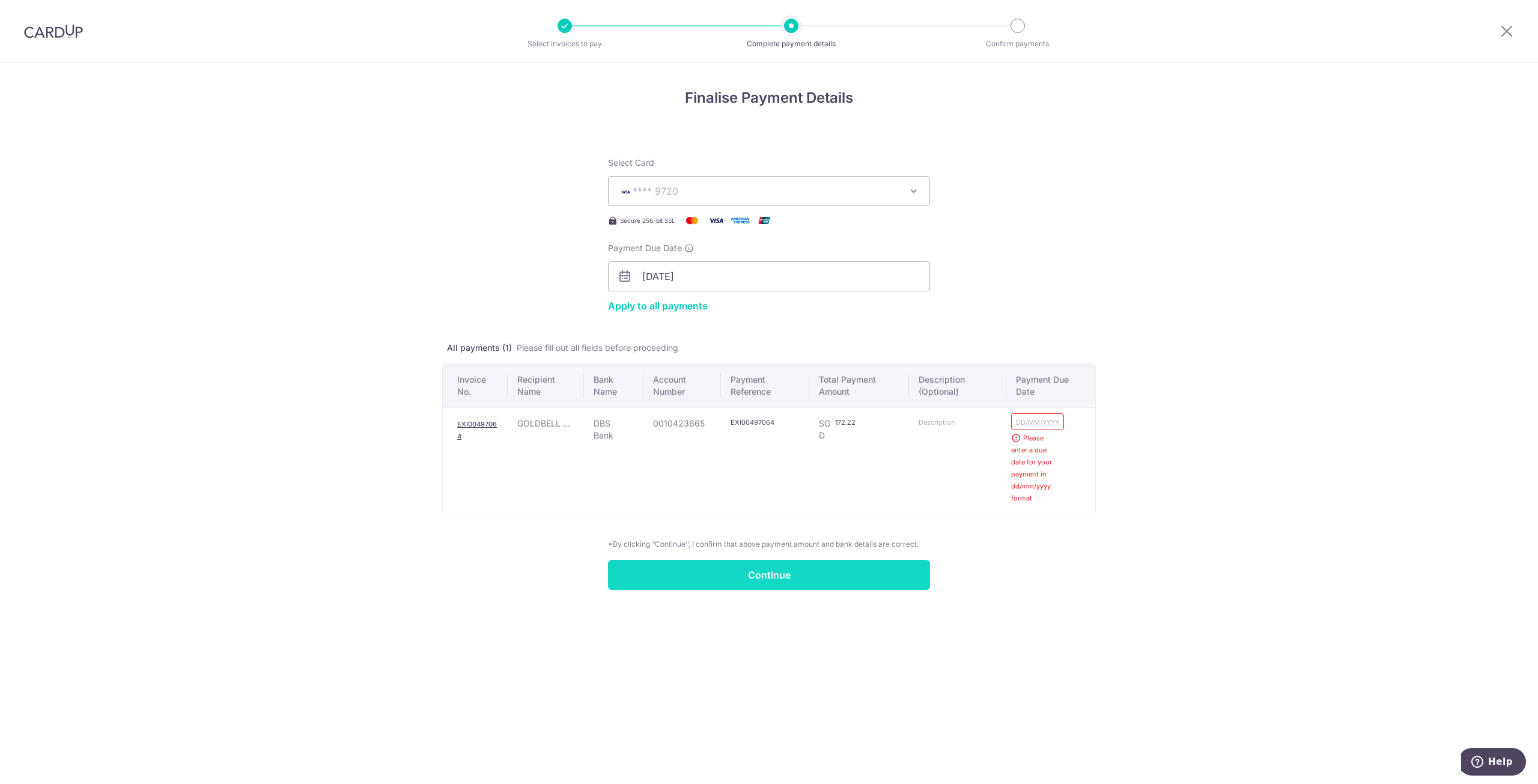
click at [767, 569] on input "Continue" at bounding box center [769, 575] width 322 height 30
click at [723, 191] on span "**** 9720" at bounding box center [758, 191] width 280 height 14
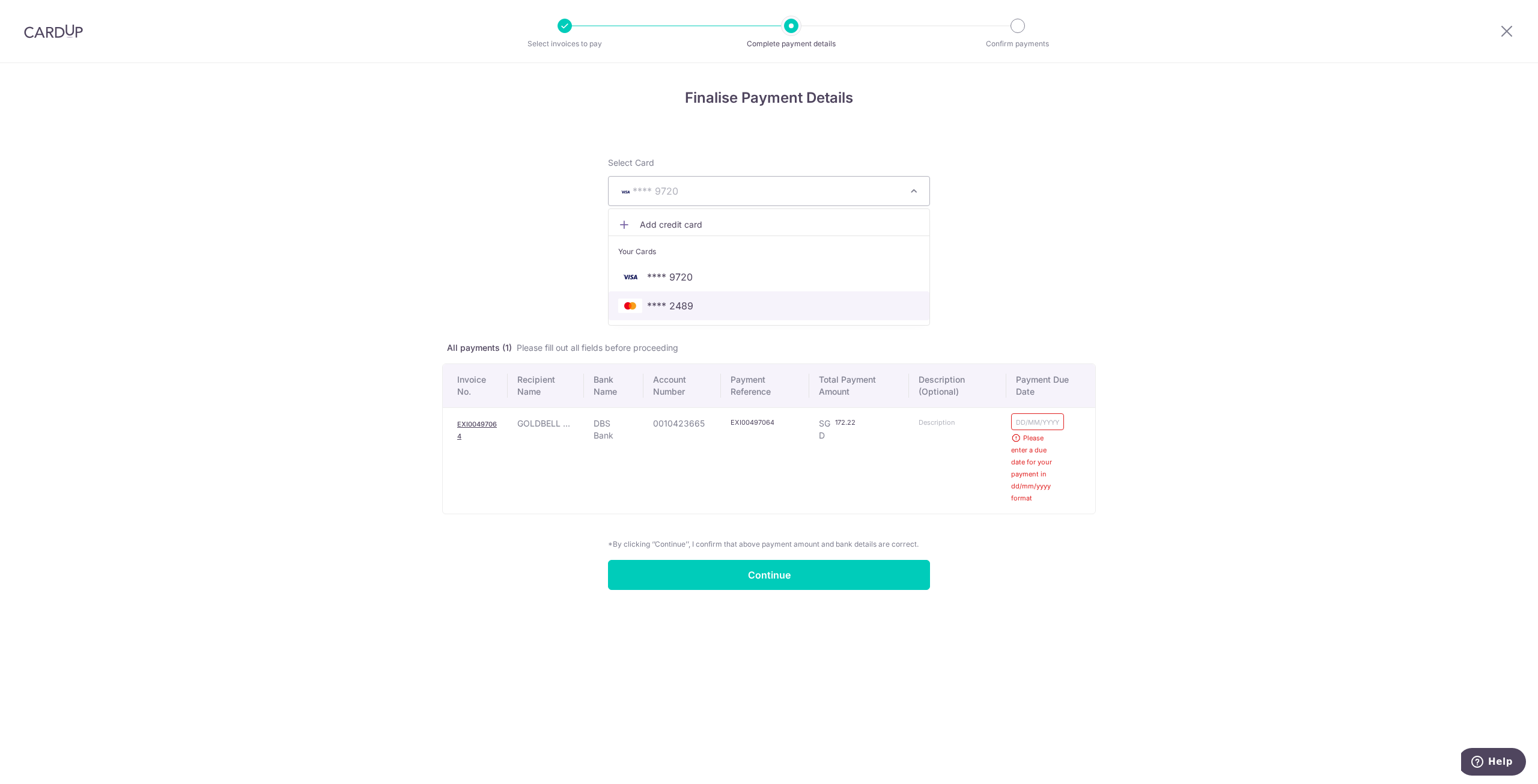
click at [702, 299] on span "**** 2489" at bounding box center [769, 305] width 302 height 14
click at [706, 268] on input "Payment Due Date" at bounding box center [769, 276] width 322 height 30
click at [701, 381] on link "8" at bounding box center [705, 385] width 19 height 19
type input "08/10/2025"
click at [1027, 418] on div "Please enter a due date for your payment in dd/mm/yyyy format" at bounding box center [1037, 461] width 43 height 87
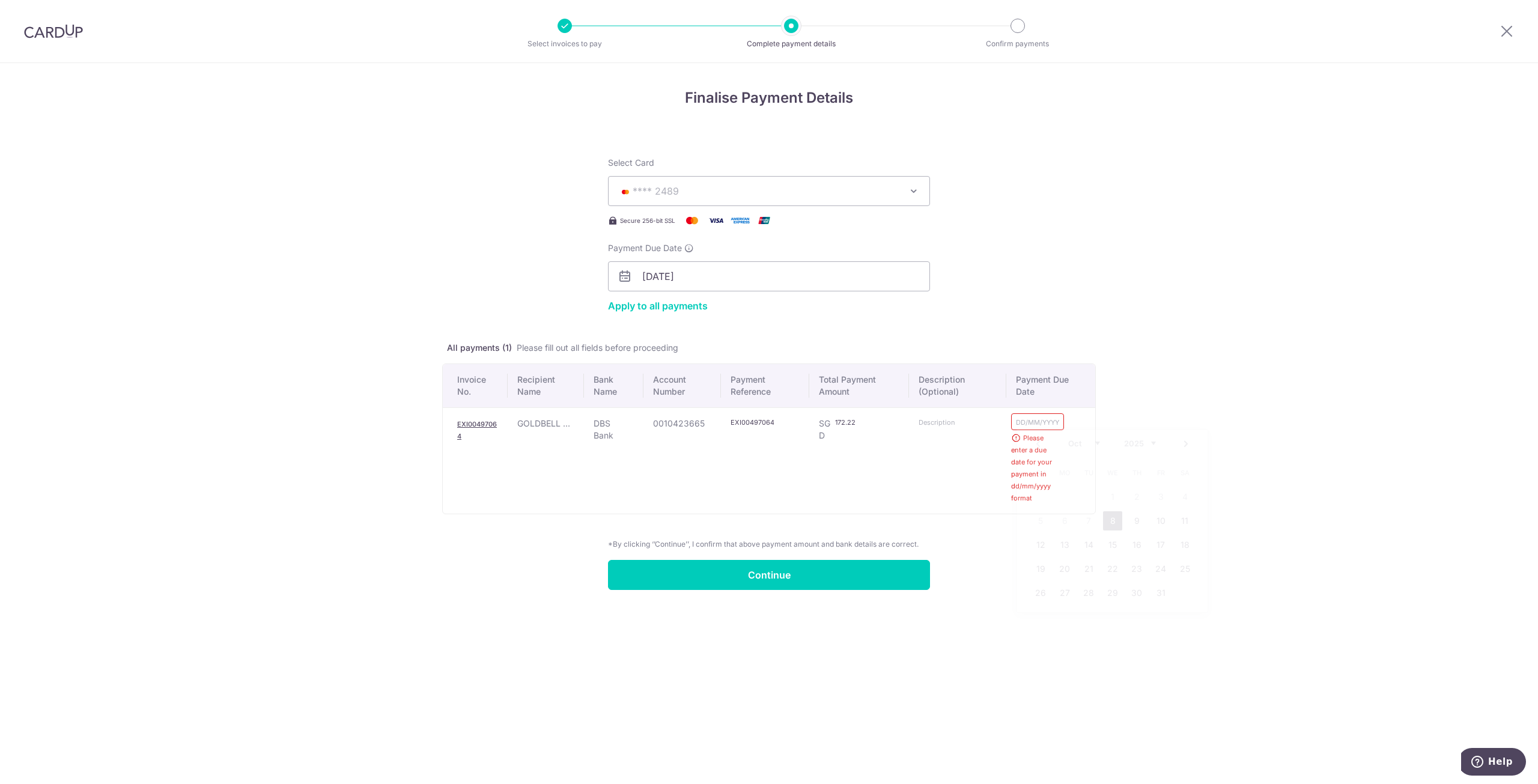
click at [1030, 425] on input "text" at bounding box center [1037, 422] width 43 height 10
click at [1106, 518] on link "8" at bounding box center [1112, 521] width 19 height 19
type input "08/10/2025"
click at [689, 196] on span "**** 2489" at bounding box center [758, 191] width 280 height 14
click at [699, 272] on span "**** 9720" at bounding box center [769, 276] width 302 height 14
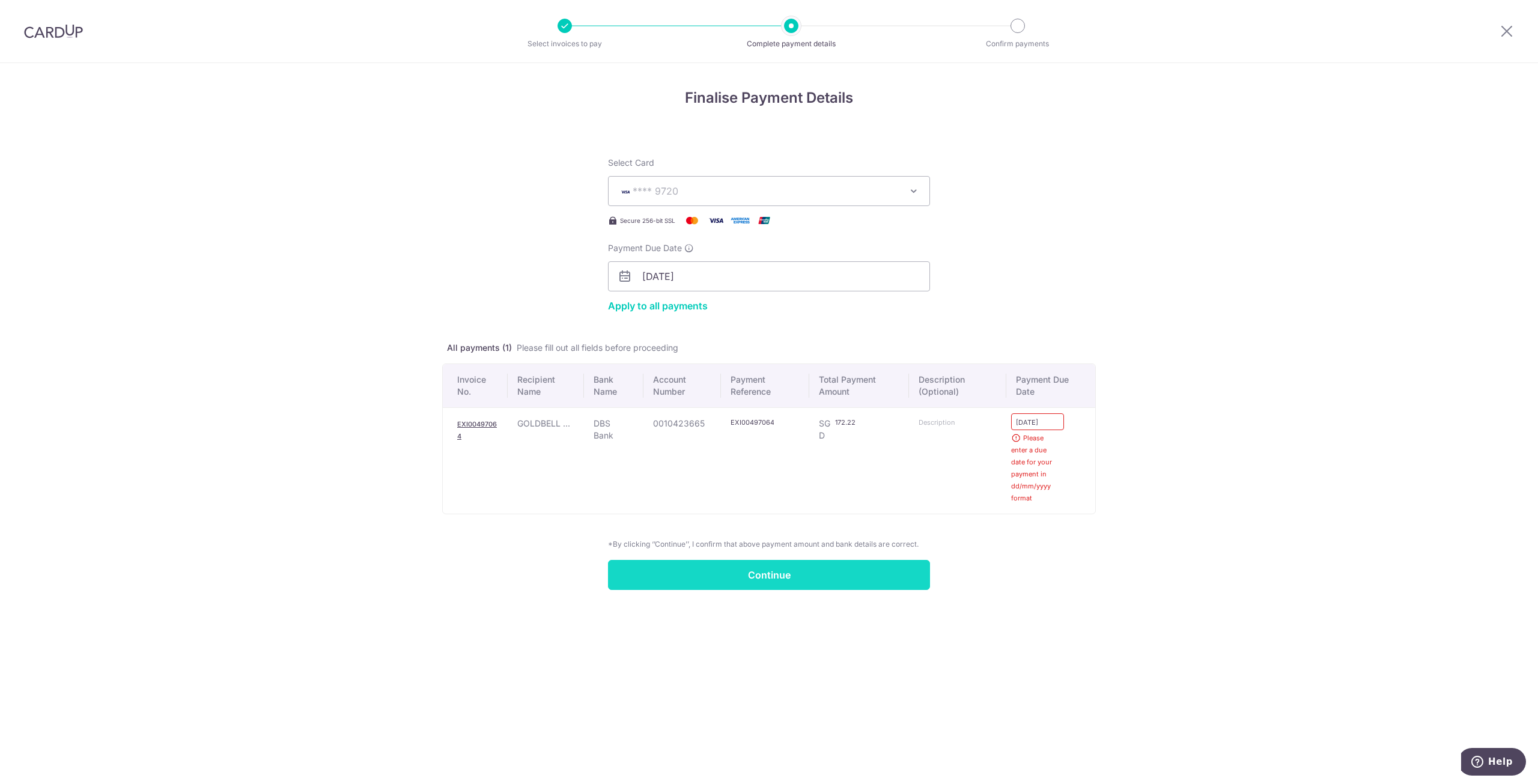
click at [821, 575] on input "Continue" at bounding box center [769, 575] width 322 height 30
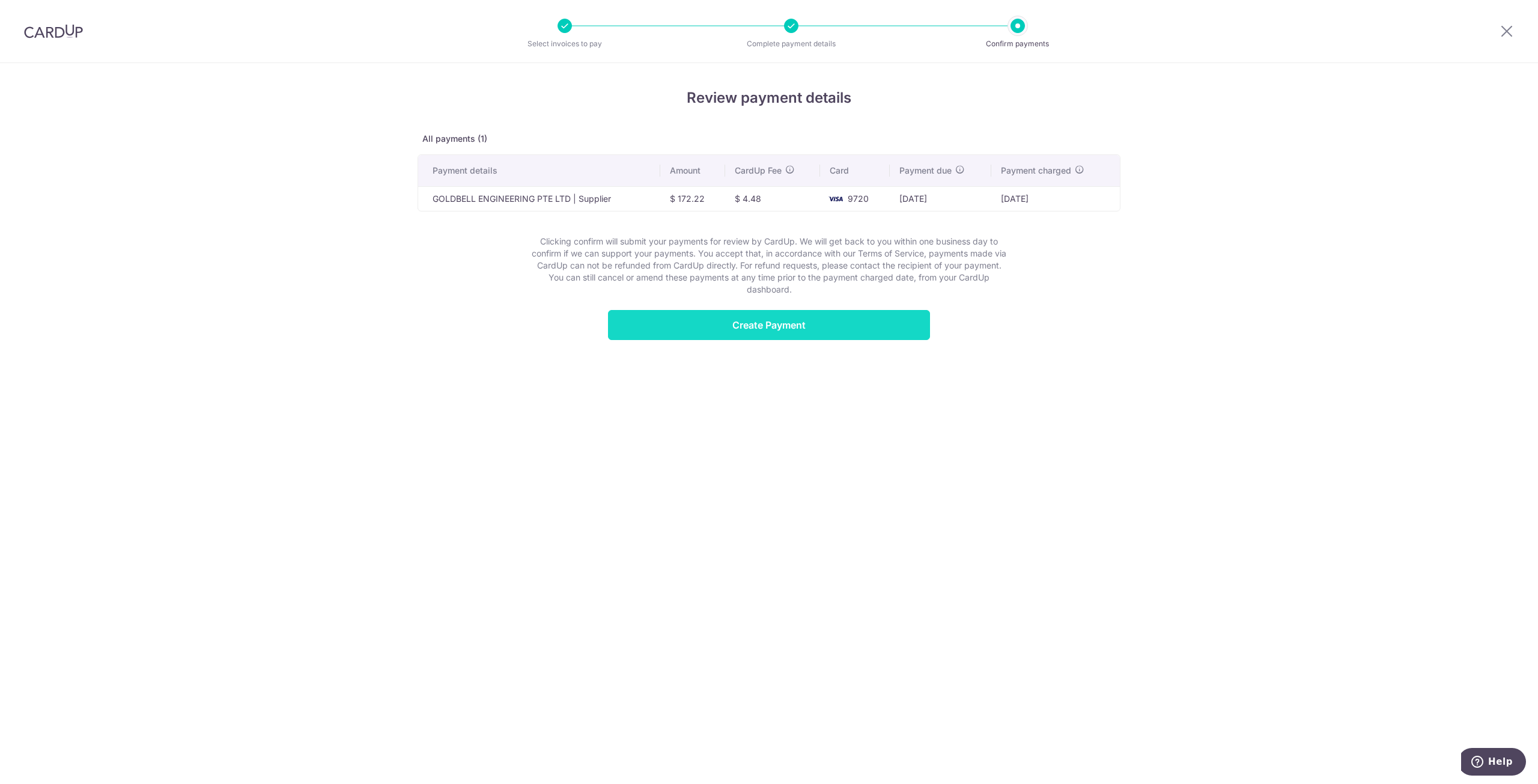
click at [753, 328] on input "Create Payment" at bounding box center [769, 325] width 322 height 30
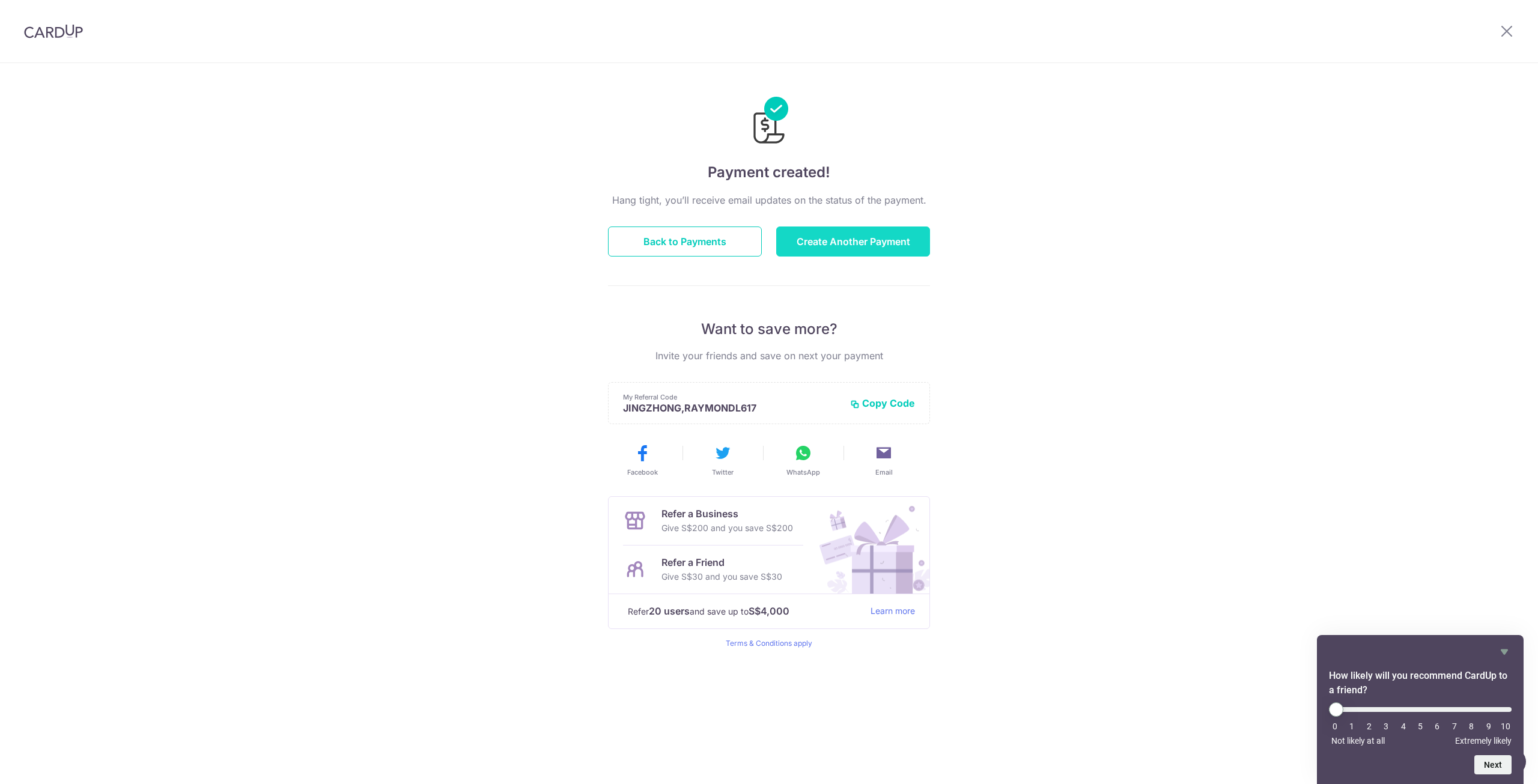
click at [880, 231] on button "Create Another Payment" at bounding box center [853, 241] width 154 height 30
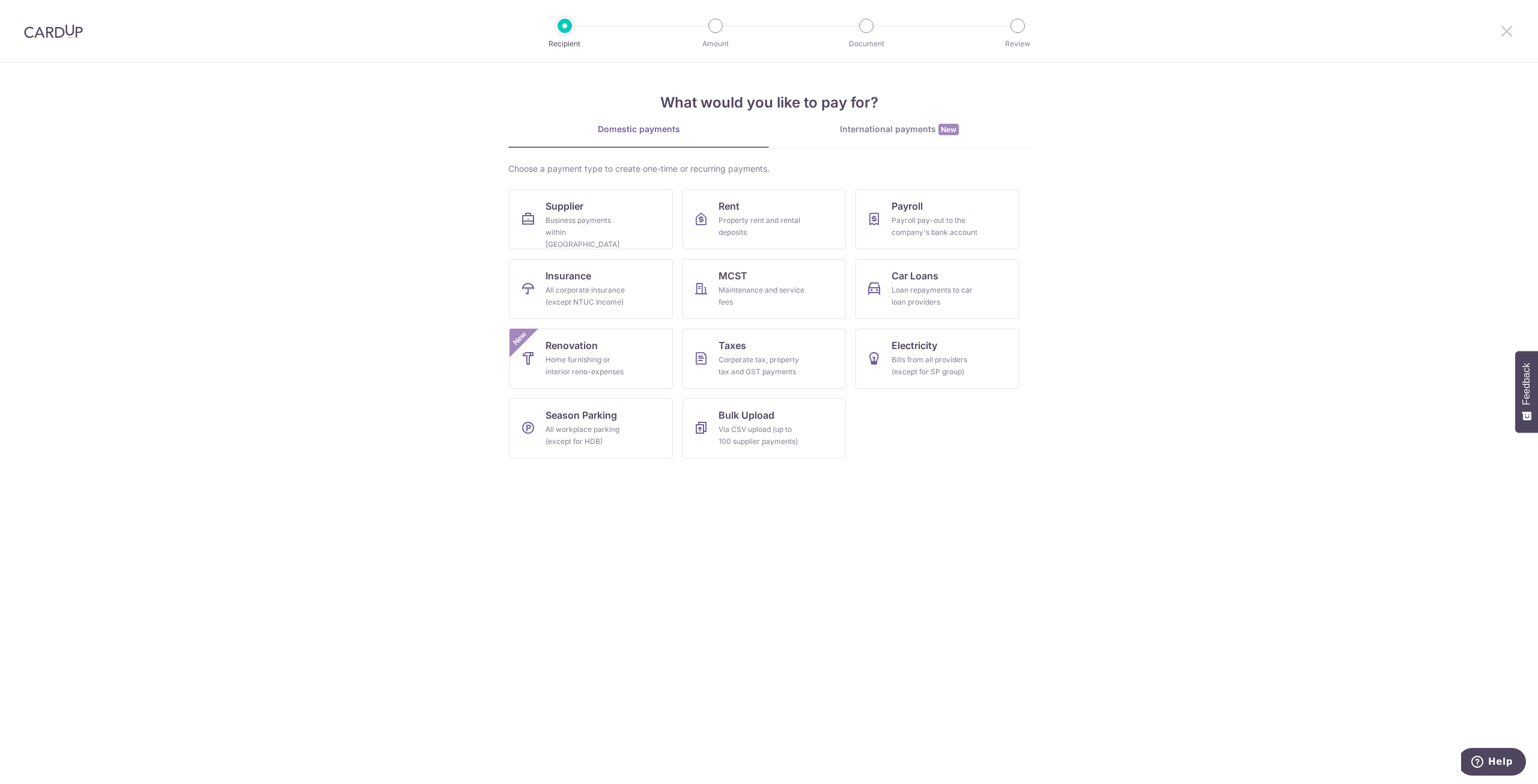
click at [1505, 28] on icon at bounding box center [1506, 31] width 14 height 15
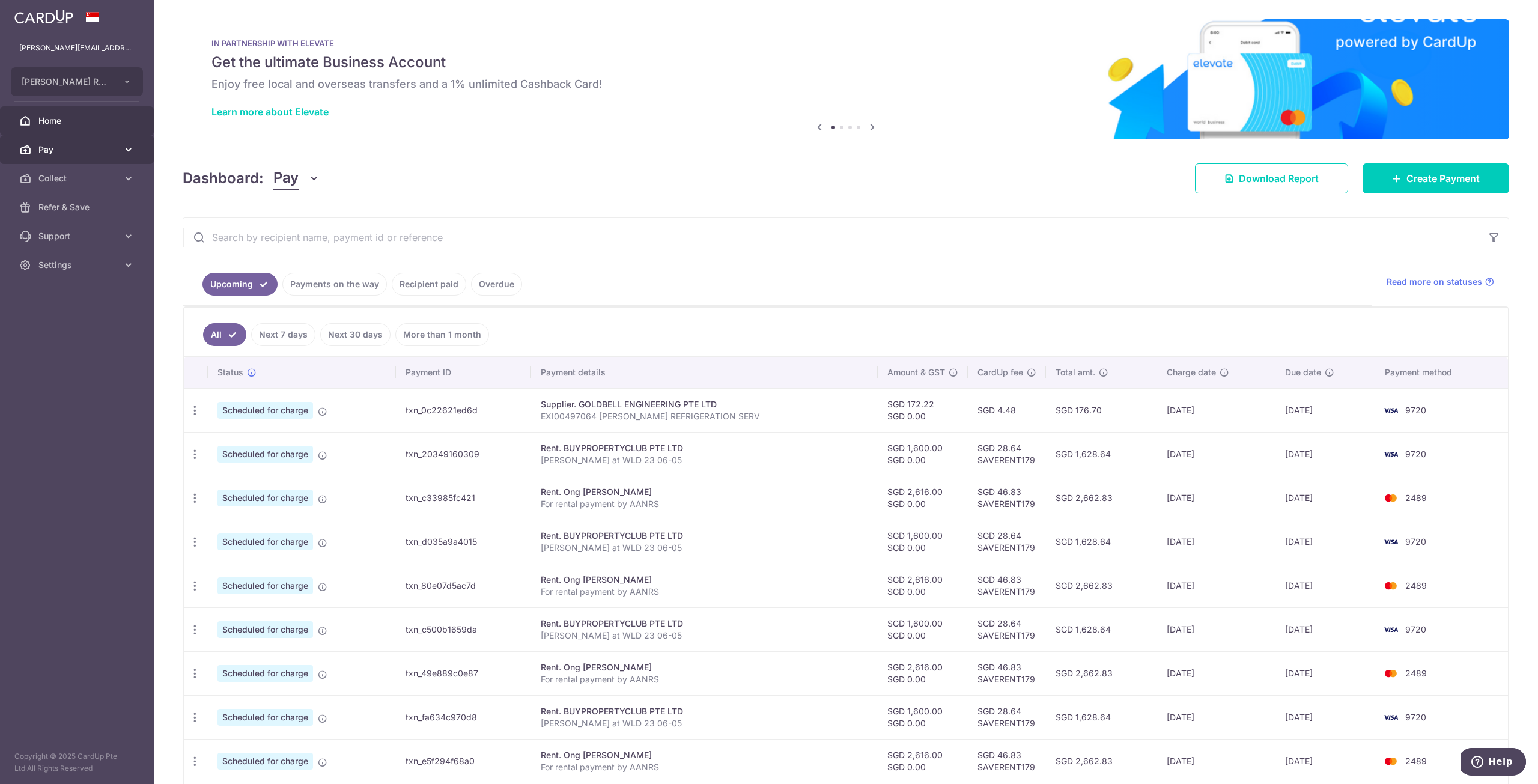
click at [71, 154] on span "Pay" at bounding box center [79, 150] width 79 height 12
click at [74, 237] on span "Invoices" at bounding box center [79, 237] width 79 height 12
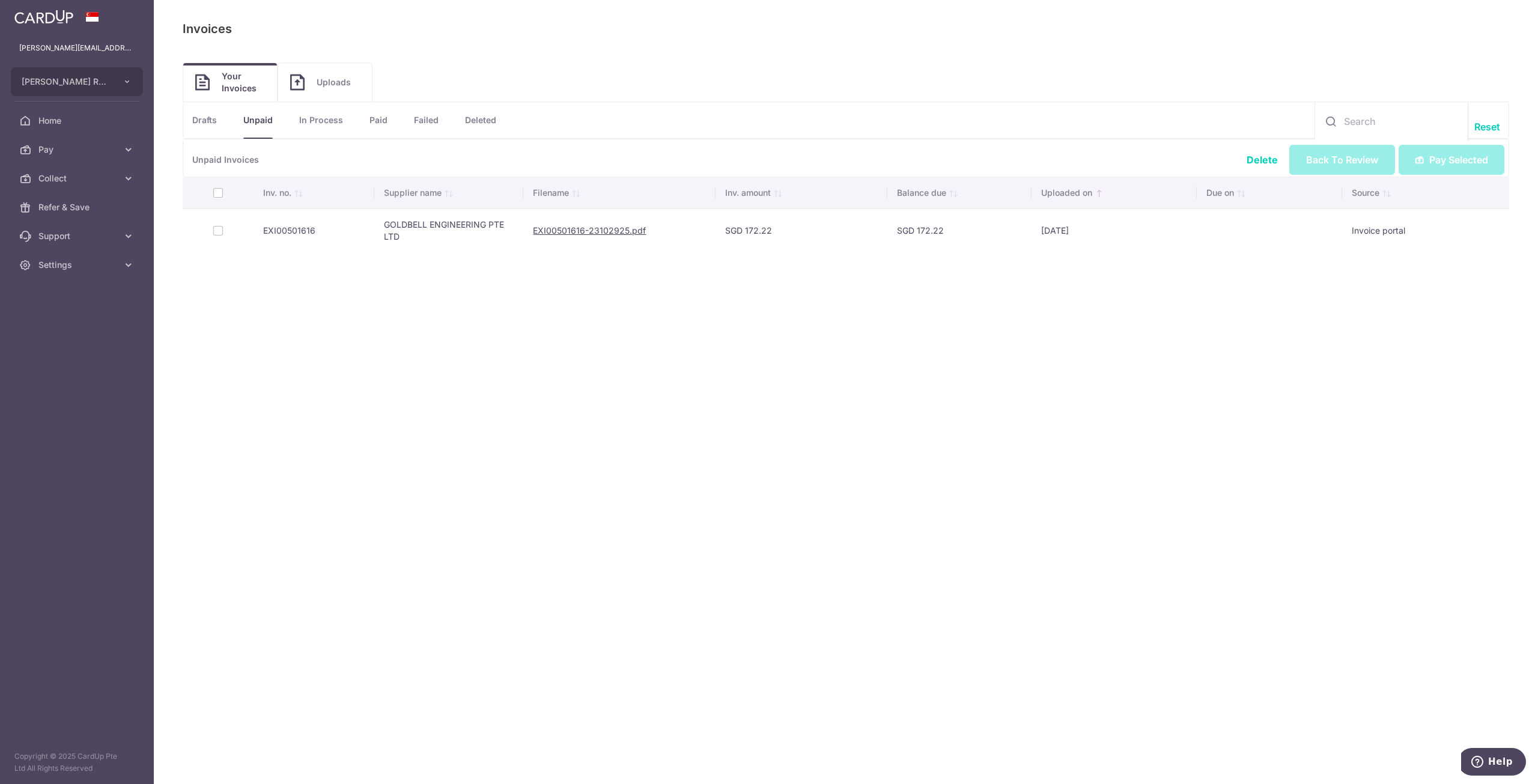
click at [217, 226] on td at bounding box center [218, 230] width 71 height 44
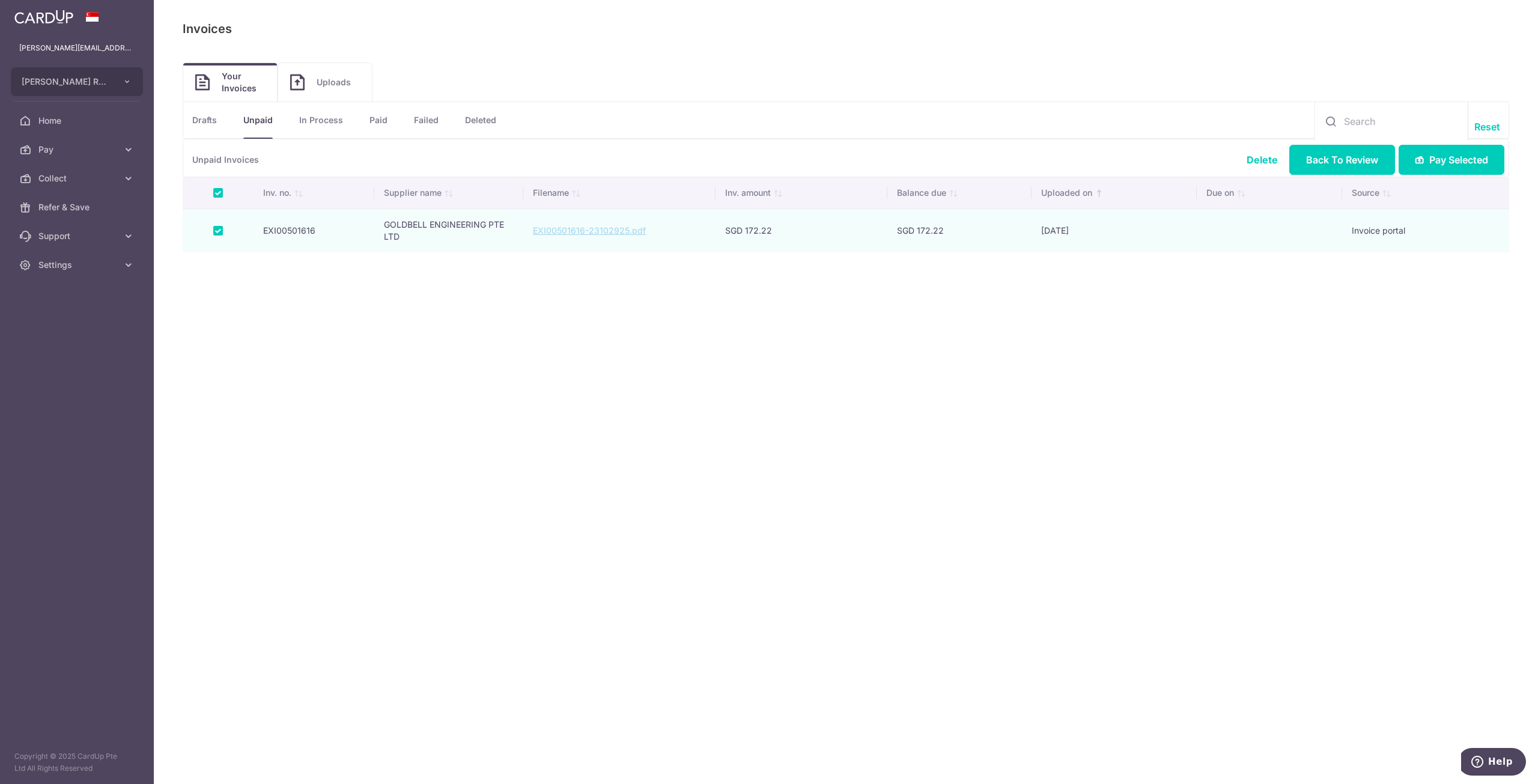
click at [628, 228] on link "EXI00501616-23102925.pdf" at bounding box center [589, 230] width 113 height 11
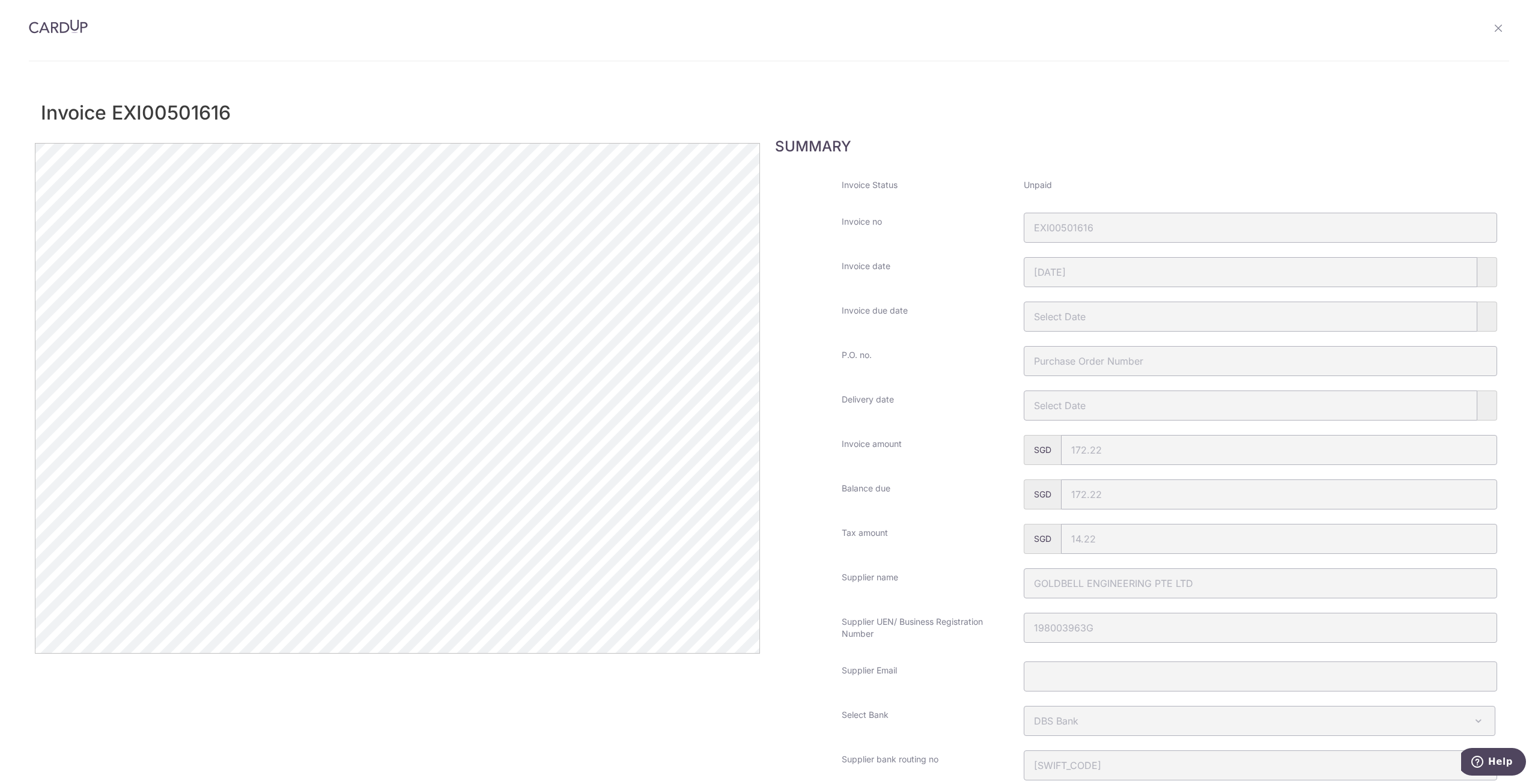
click at [1493, 31] on icon at bounding box center [1497, 28] width 10 height 10
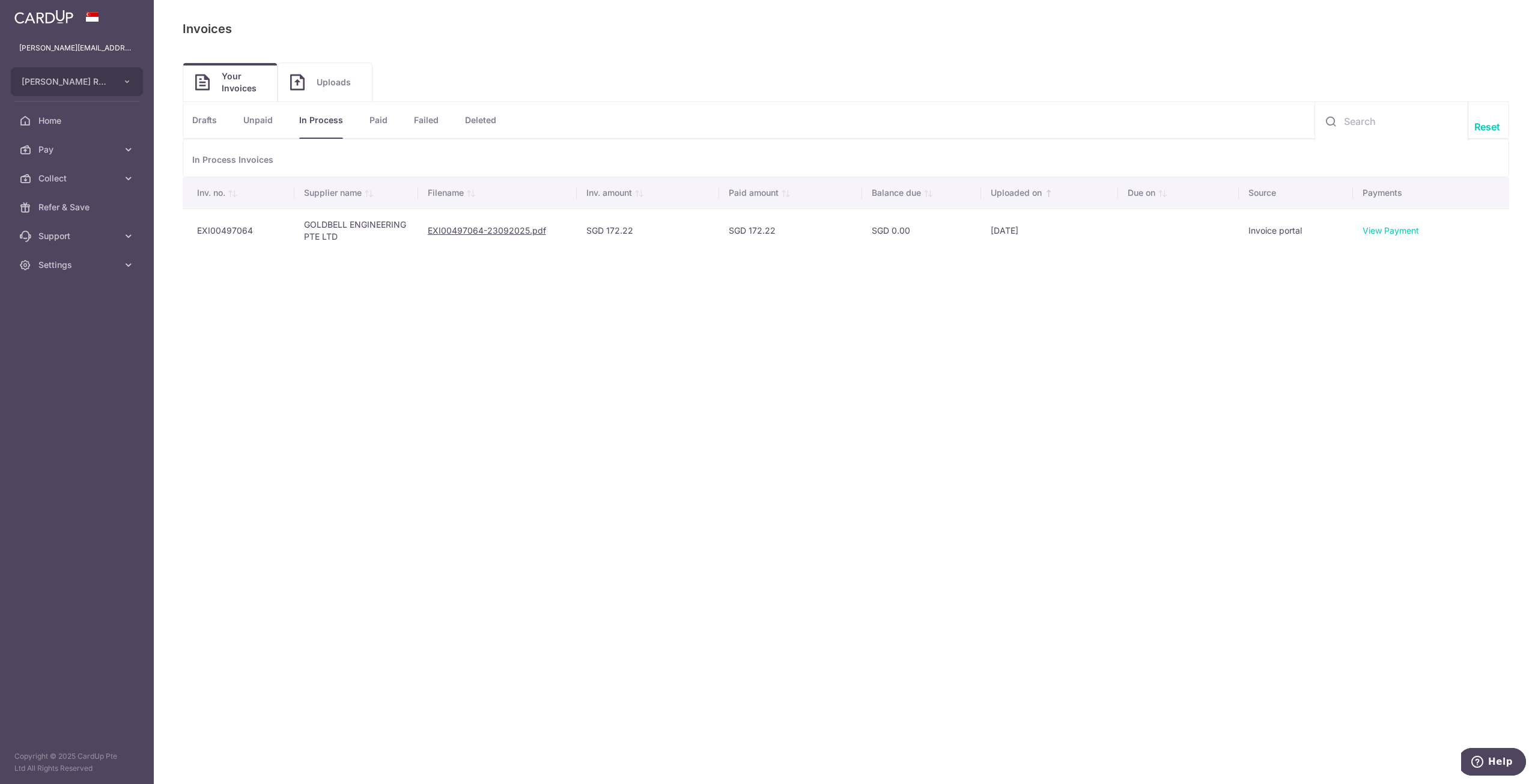
click at [1399, 225] on link "View Payment" at bounding box center [1391, 230] width 57 height 11
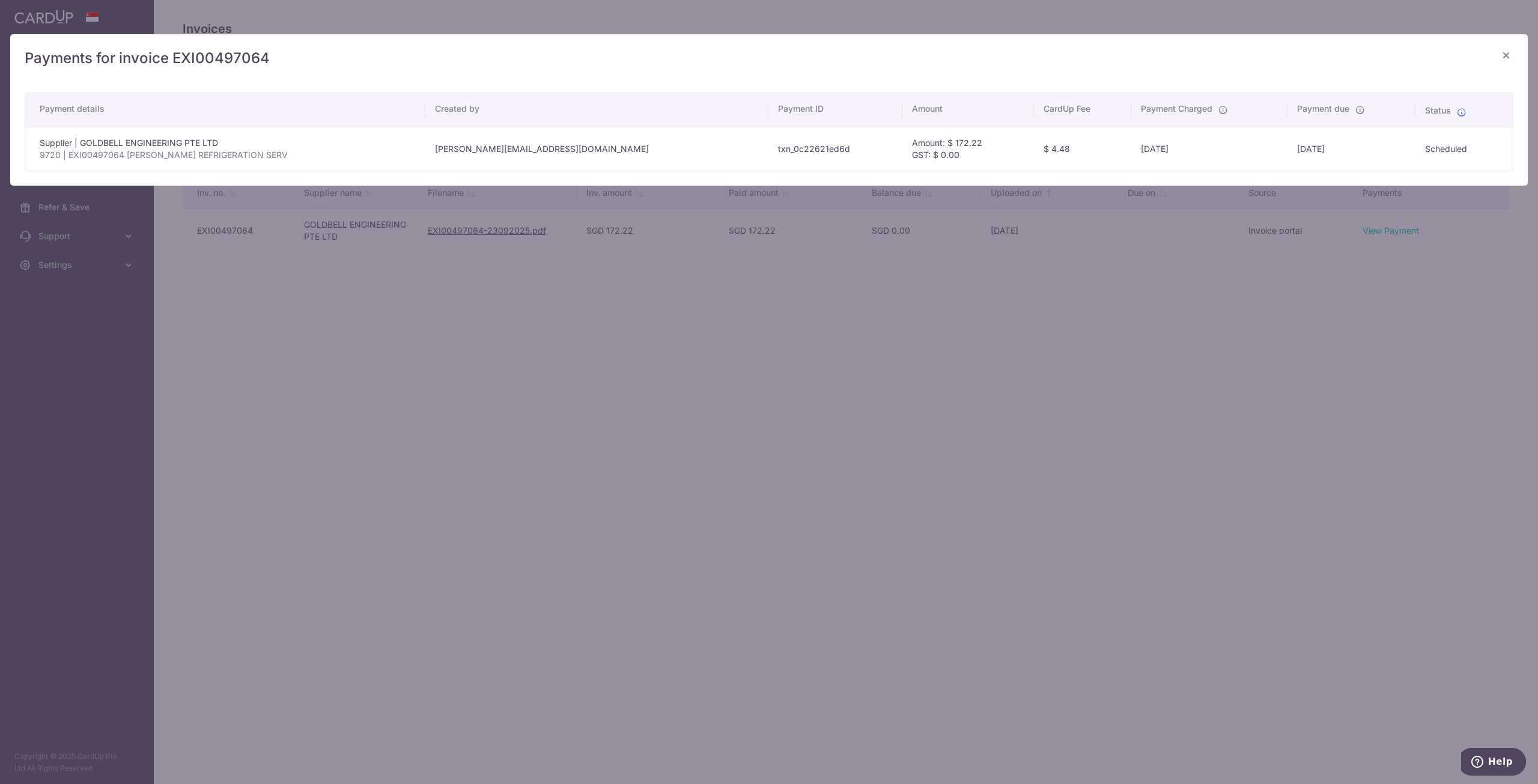
click at [1156, 328] on div "× Payments for invoice EXI00497064 Payment details Created by Payment ID Amount…" at bounding box center [769, 392] width 1538 height 784
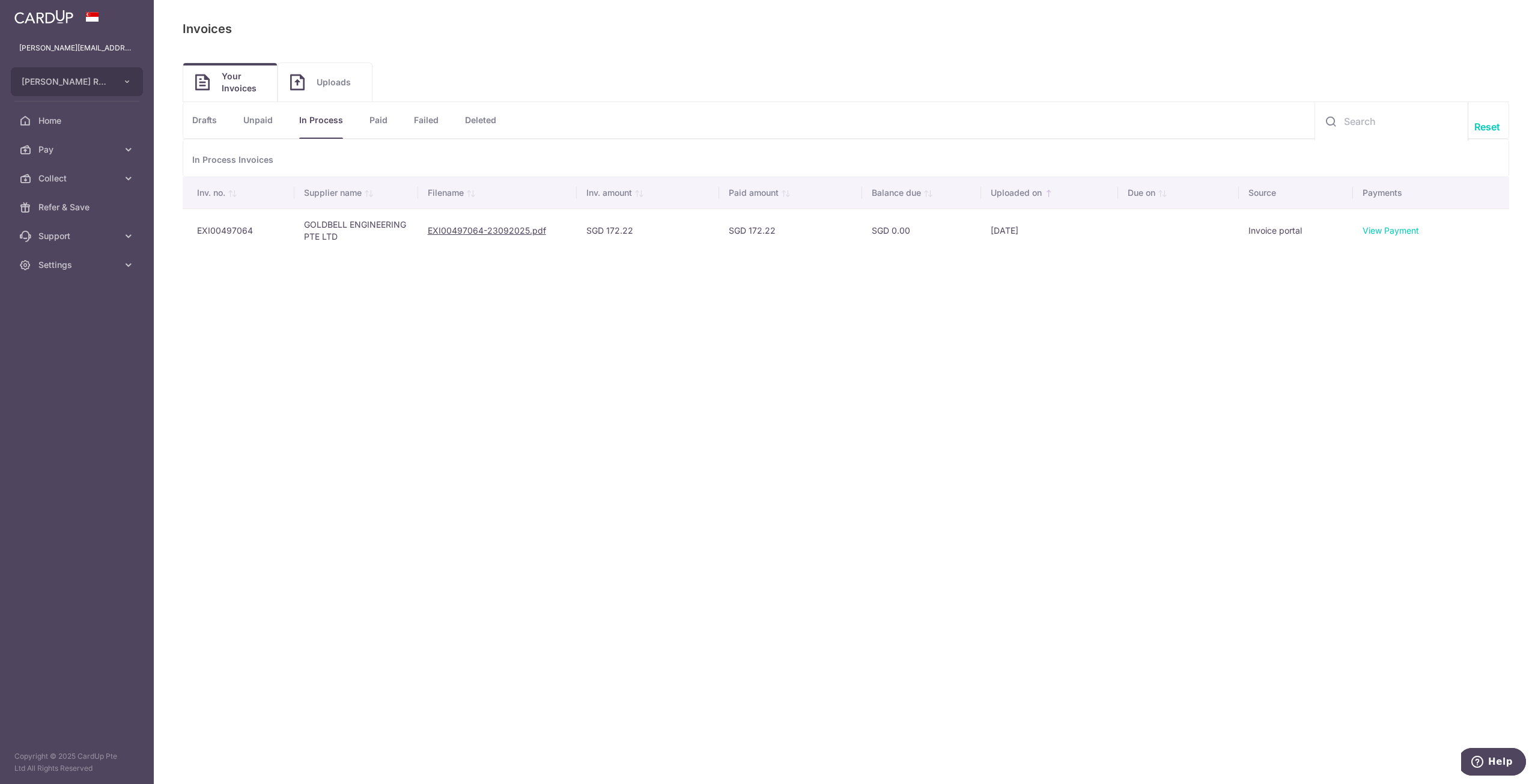
click at [265, 118] on link "Unpaid" at bounding box center [258, 120] width 29 height 36
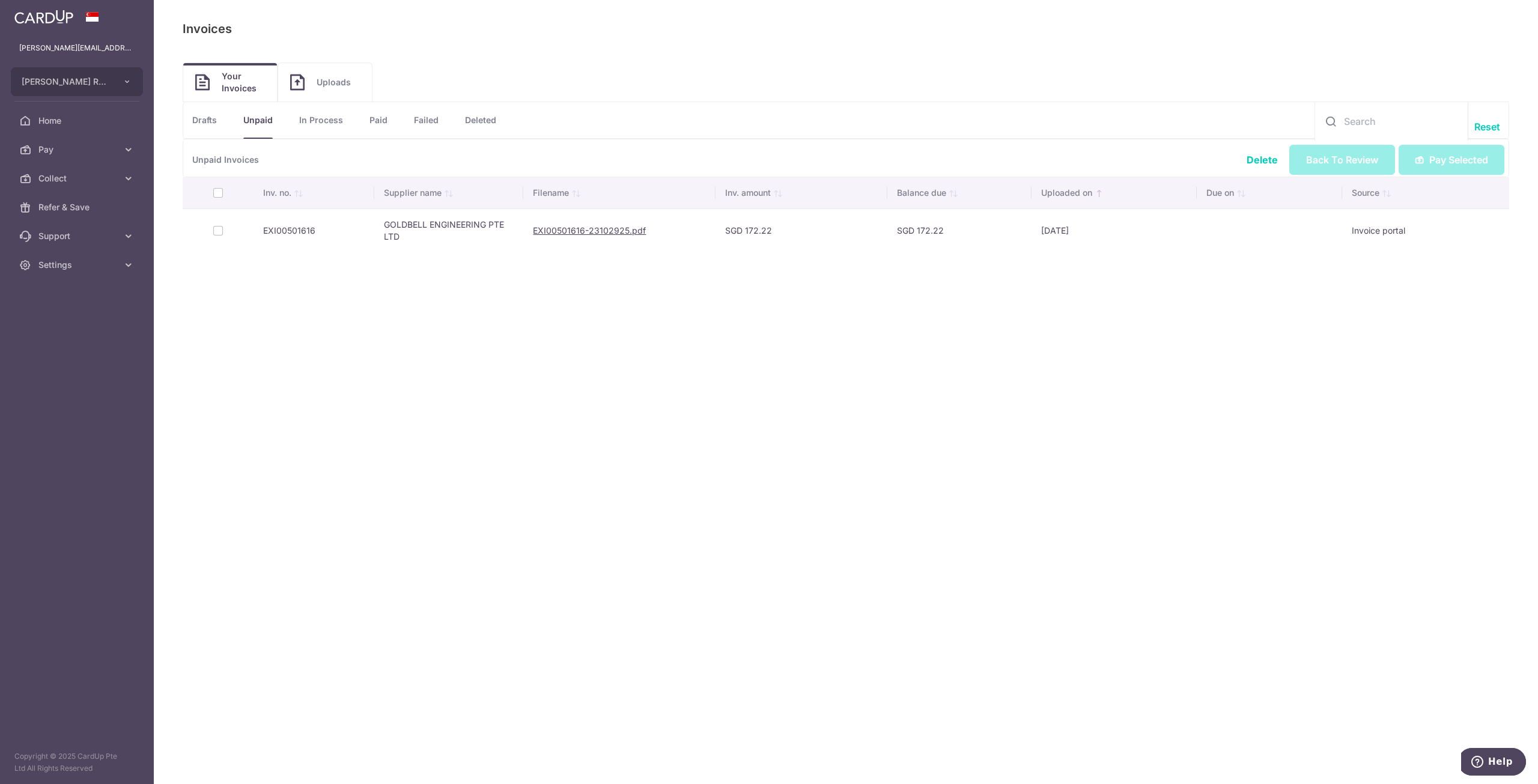
click at [215, 230] on td at bounding box center [218, 230] width 71 height 44
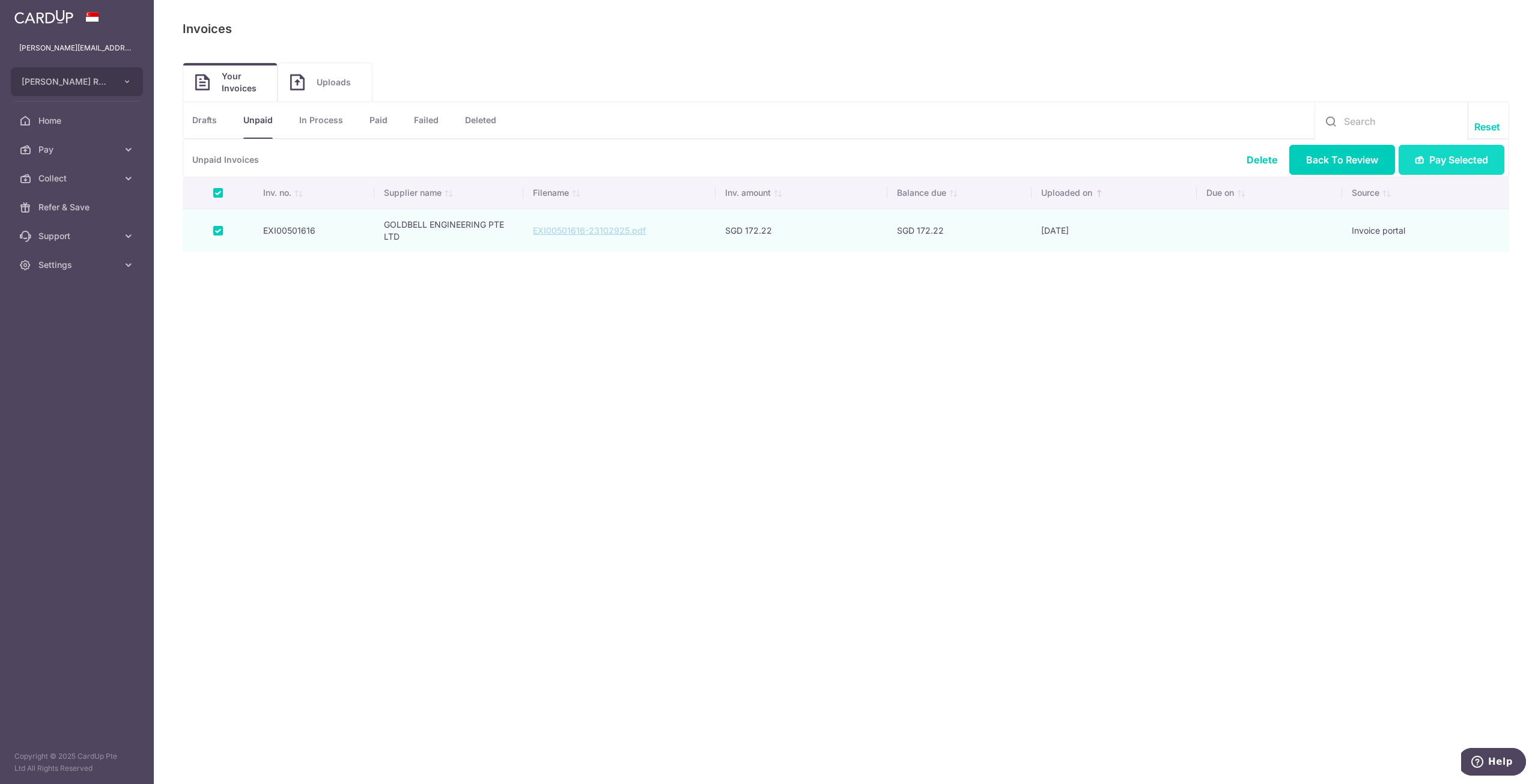
click at [1448, 159] on span "Pay Selected" at bounding box center [1459, 160] width 59 height 14
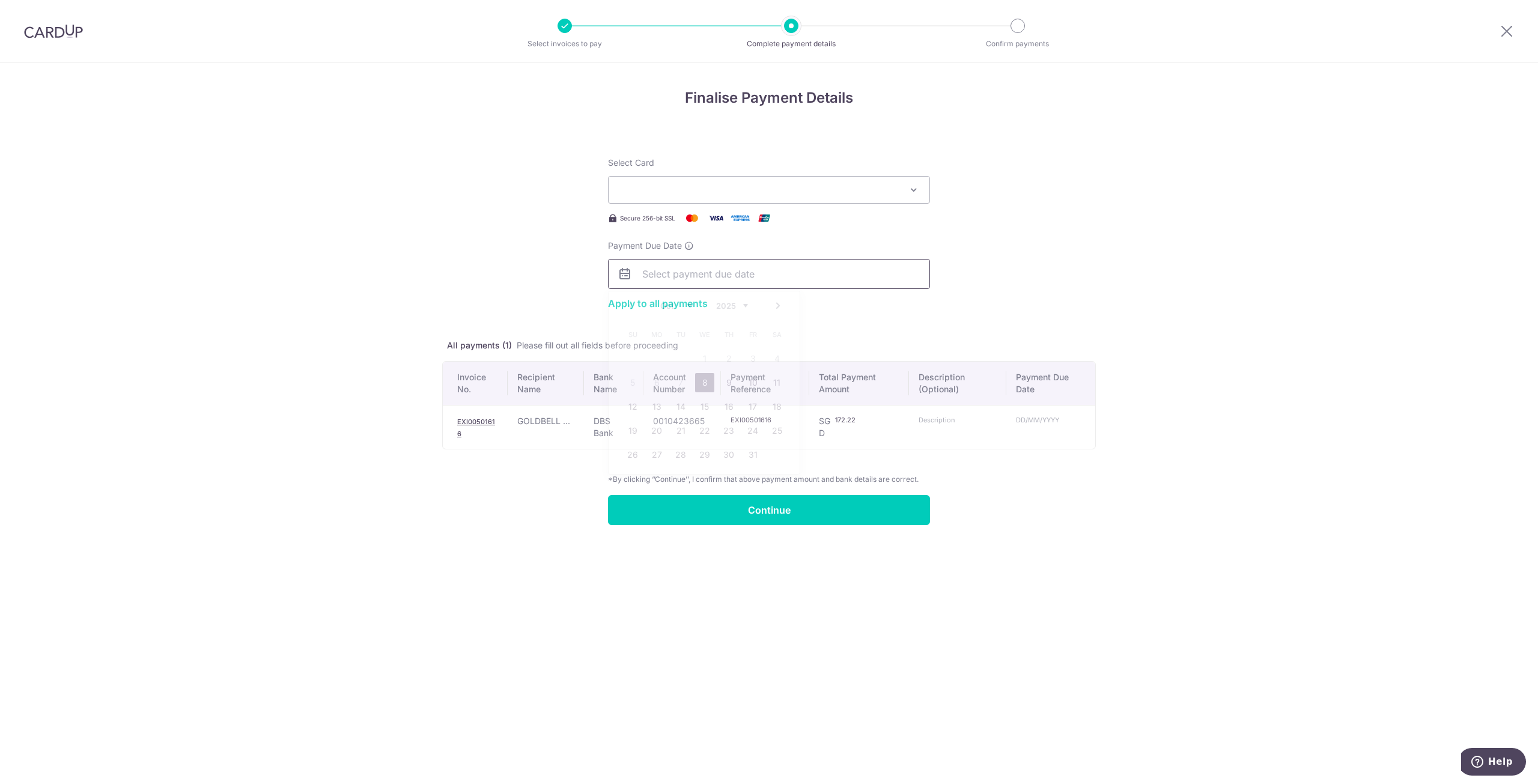
click at [750, 270] on input "Payment Due Date" at bounding box center [769, 274] width 322 height 30
click at [728, 433] on link "23" at bounding box center [728, 431] width 19 height 19
type input "23/10/2025"
click at [842, 197] on button "Select Card" at bounding box center [769, 189] width 322 height 27
click at [786, 277] on span "**** 9720" at bounding box center [769, 275] width 302 height 14
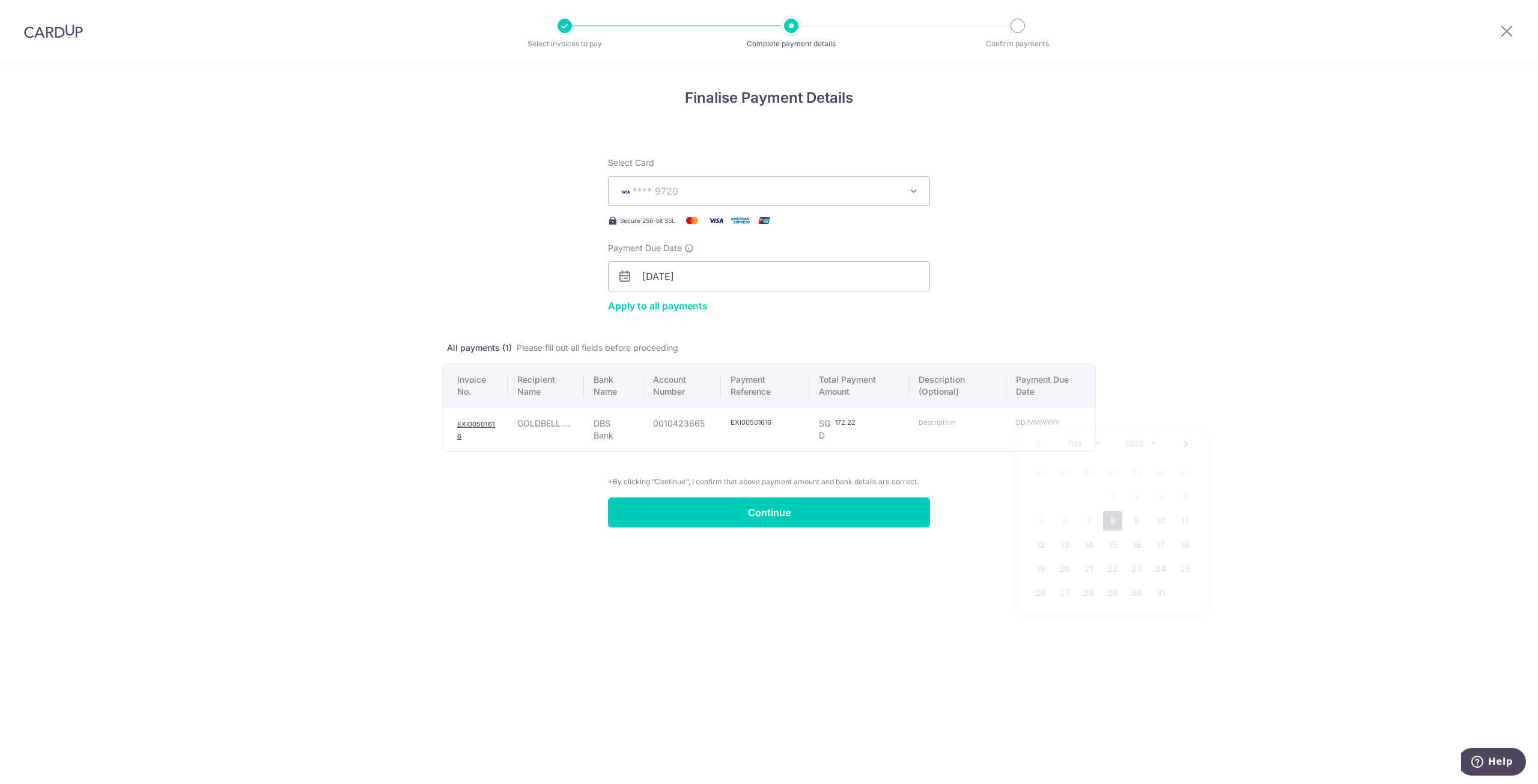
click at [1046, 422] on input "text" at bounding box center [1037, 422] width 43 height 10
click at [1130, 570] on link "23" at bounding box center [1136, 569] width 19 height 19
type input "23/10/2025"
click at [929, 588] on div "Finalise Payment Details Select Card **** 9720 Add credit card Your Cards **** …" at bounding box center [769, 423] width 1538 height 720
click at [824, 514] on input "Continue" at bounding box center [769, 512] width 322 height 30
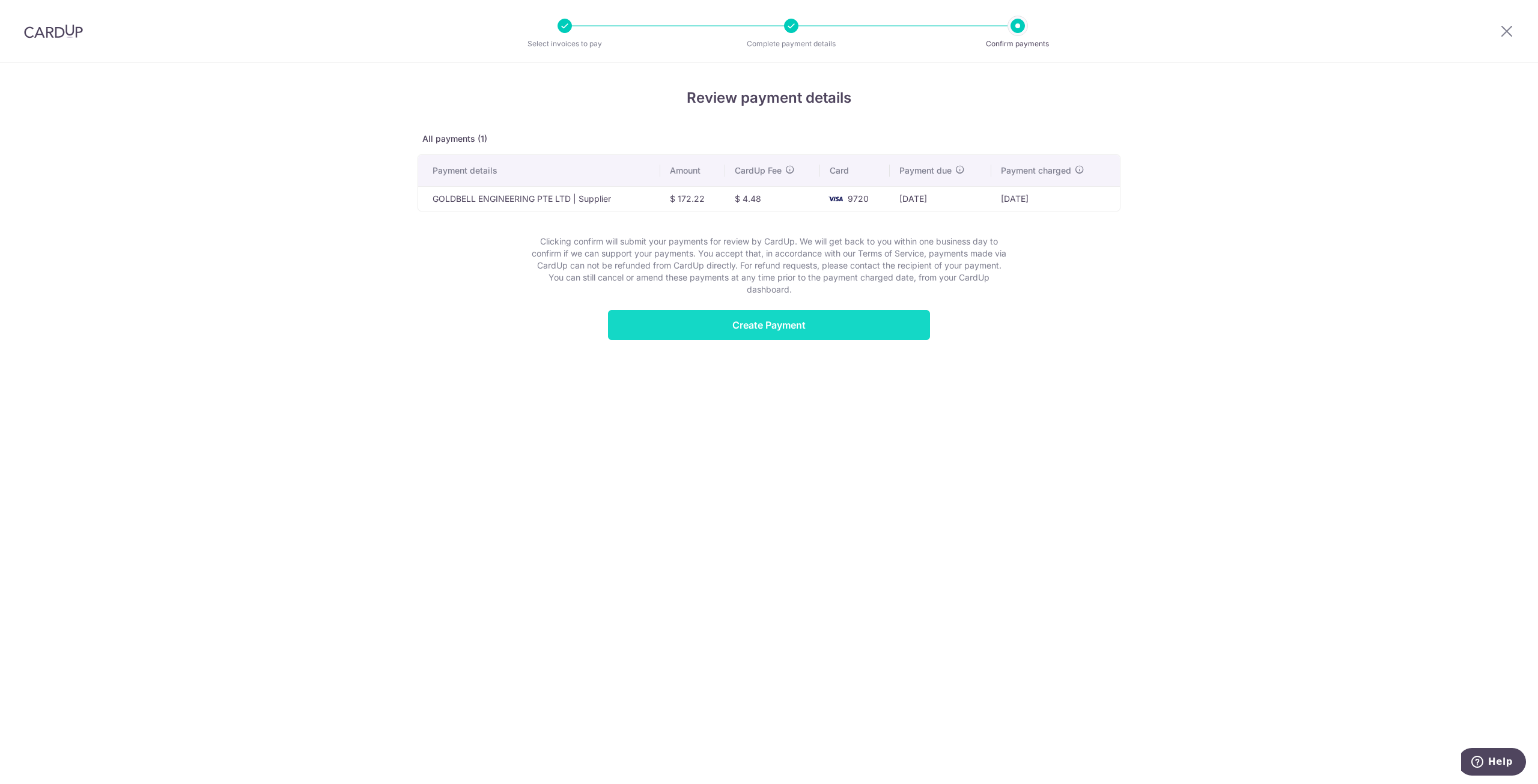
click at [773, 328] on input "Create Payment" at bounding box center [769, 325] width 322 height 30
